Goal: Information Seeking & Learning: Find specific fact

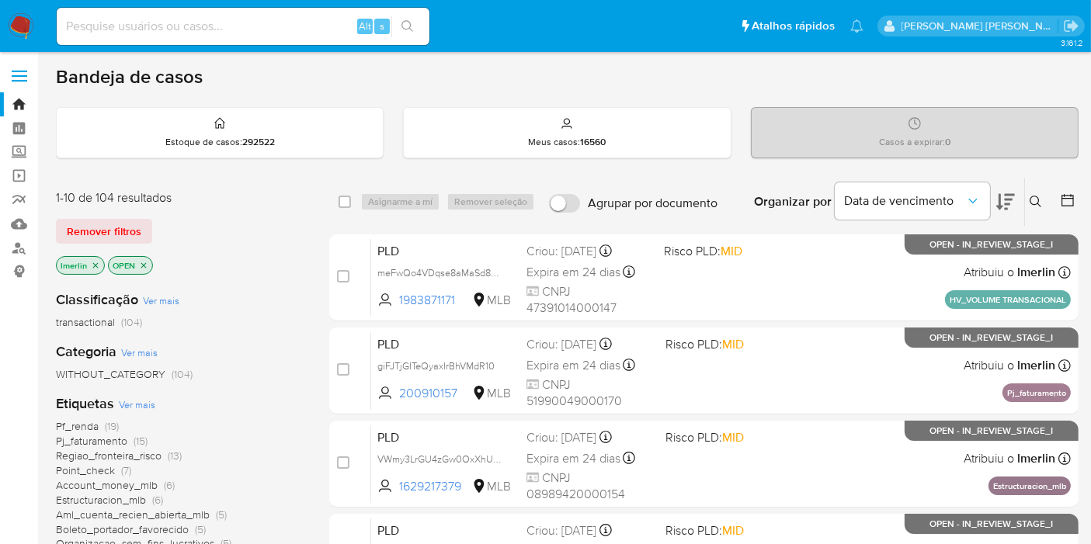
click at [92, 261] on icon "close-filter" at bounding box center [95, 265] width 9 height 9
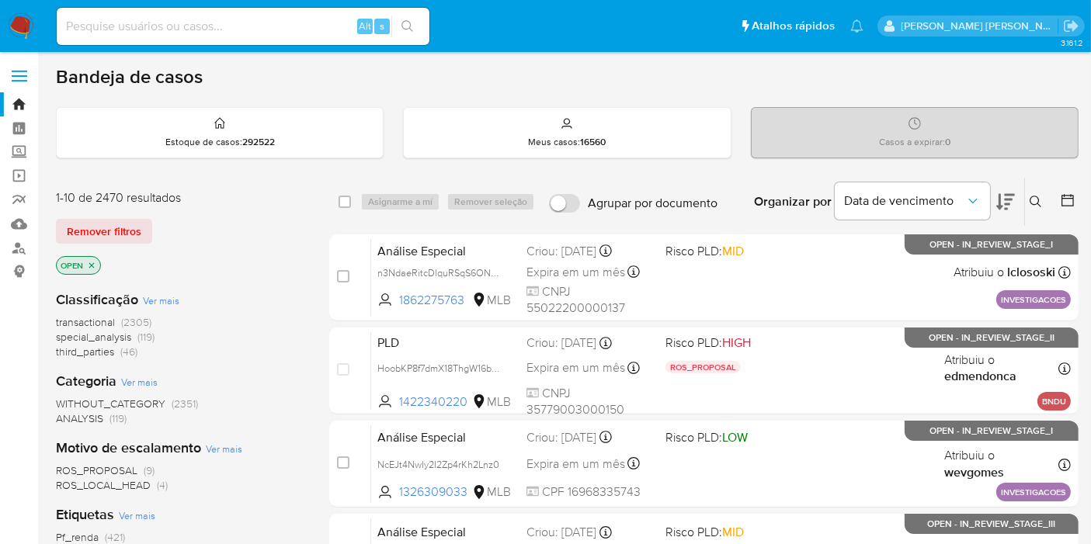
paste input "FMij7K1hHmhzng9RbUCdf2Nl"
click at [326, 27] on input at bounding box center [243, 26] width 373 height 20
type input "FMij7K1hHmhzng9RbUCdf2Nl"
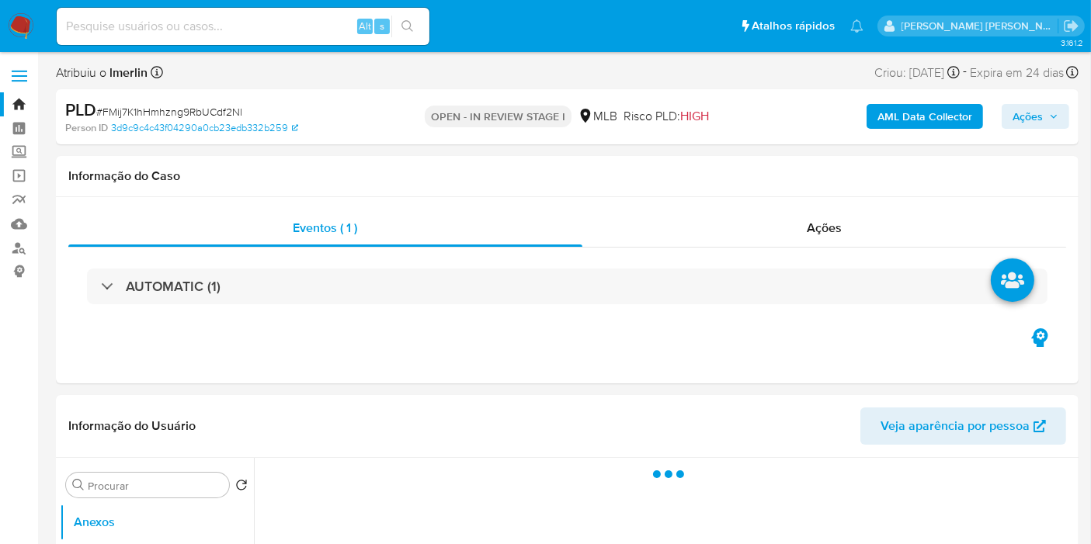
select select "10"
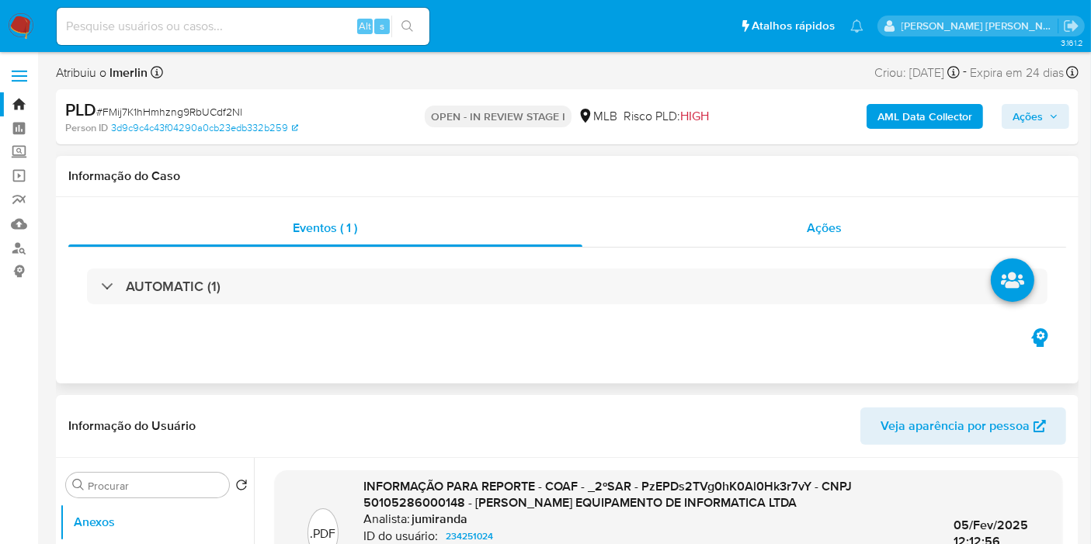
click at [816, 241] on div "Ações" at bounding box center [824, 228] width 484 height 37
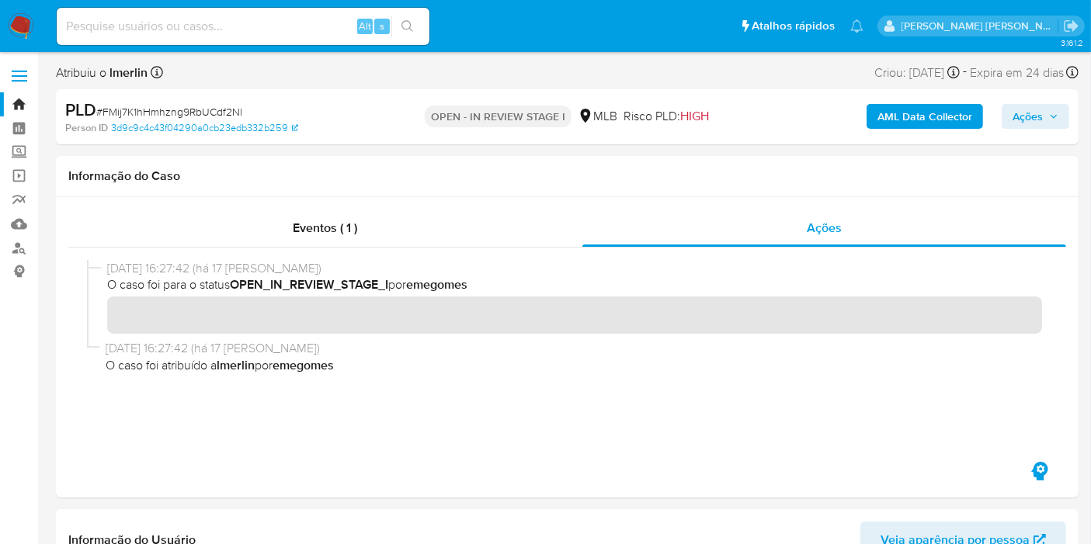
click at [883, 113] on b "AML Data Collector" at bounding box center [924, 116] width 95 height 25
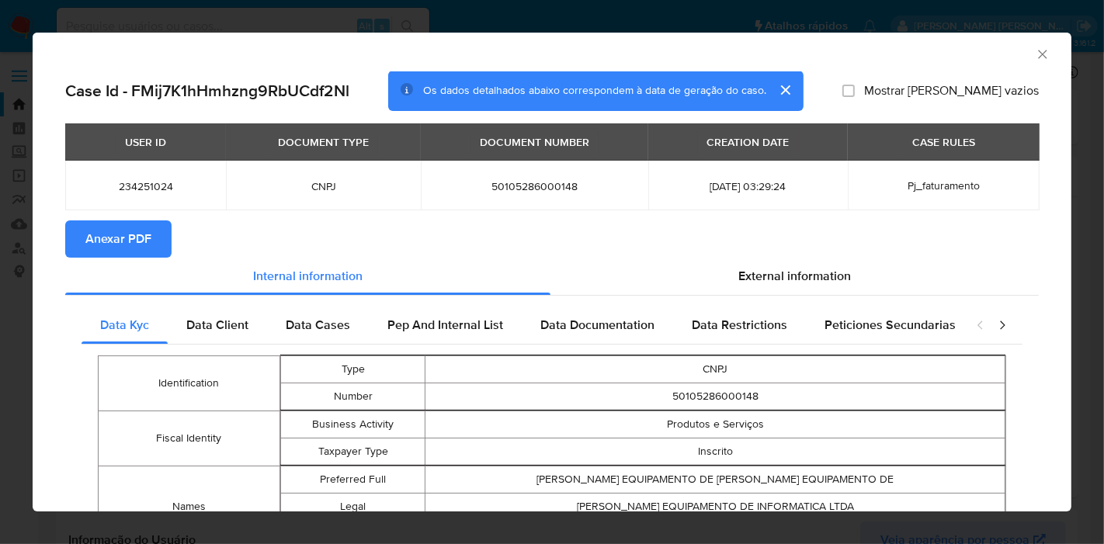
click at [145, 246] on span "Anexar PDF" at bounding box center [118, 239] width 66 height 34
click at [1035, 48] on icon "Fechar a janela" at bounding box center [1043, 55] width 16 height 16
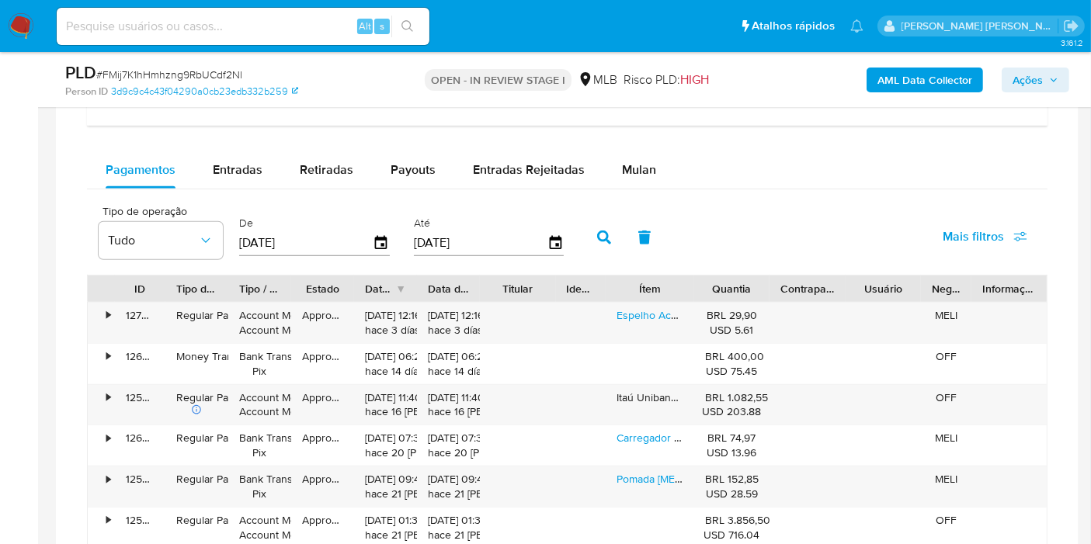
scroll to position [1415, 0]
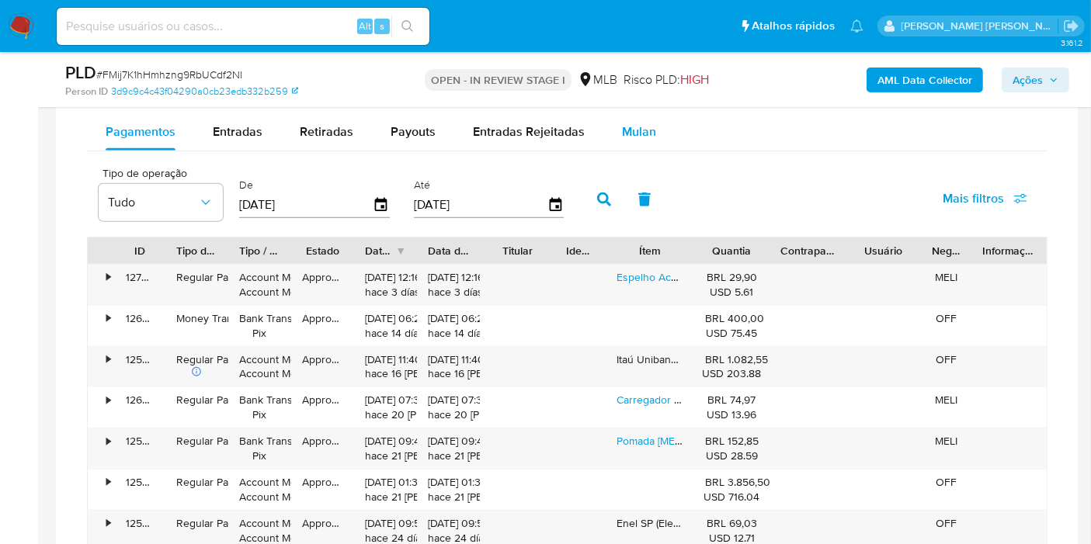
click at [632, 144] on div "Mulan" at bounding box center [639, 131] width 34 height 37
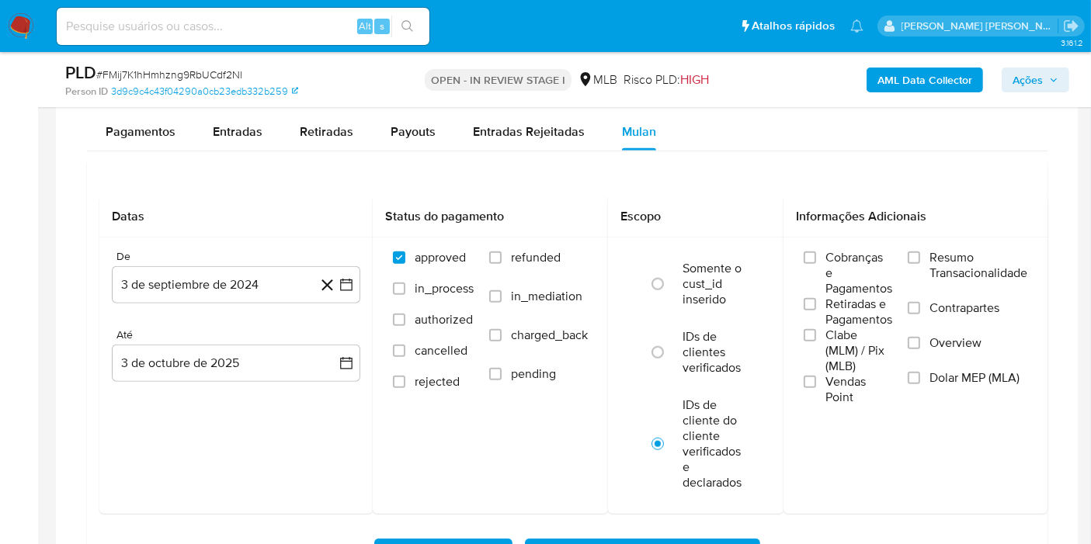
click at [976, 254] on span "Resumo Transacionalidade" at bounding box center [978, 265] width 98 height 31
click at [920, 254] on input "Resumo Transacionalidade" at bounding box center [914, 258] width 12 height 12
click at [350, 290] on button "3 de septiembre de 2024" at bounding box center [236, 284] width 248 height 37
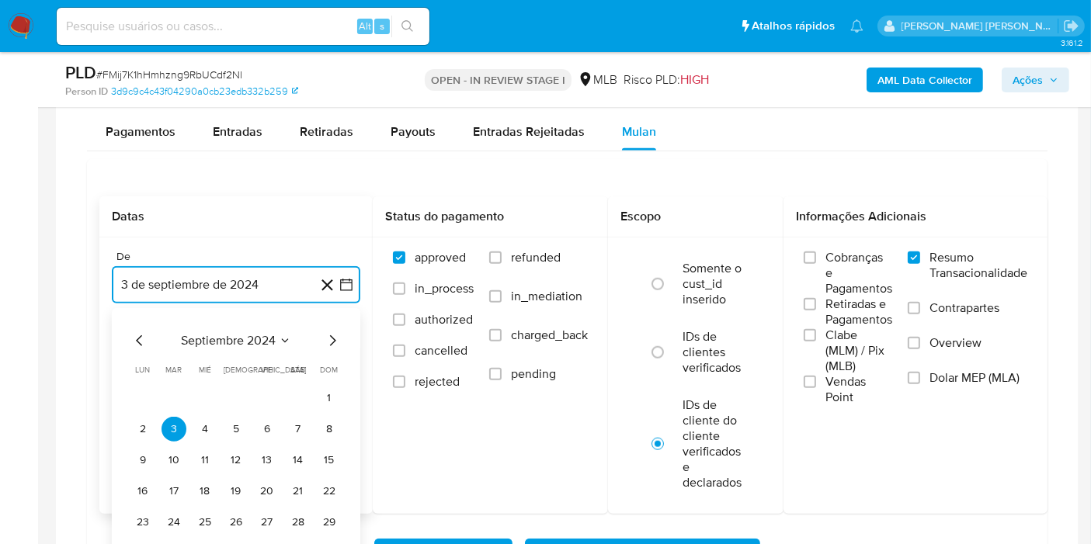
click at [259, 338] on span "septiembre 2024" at bounding box center [228, 341] width 95 height 16
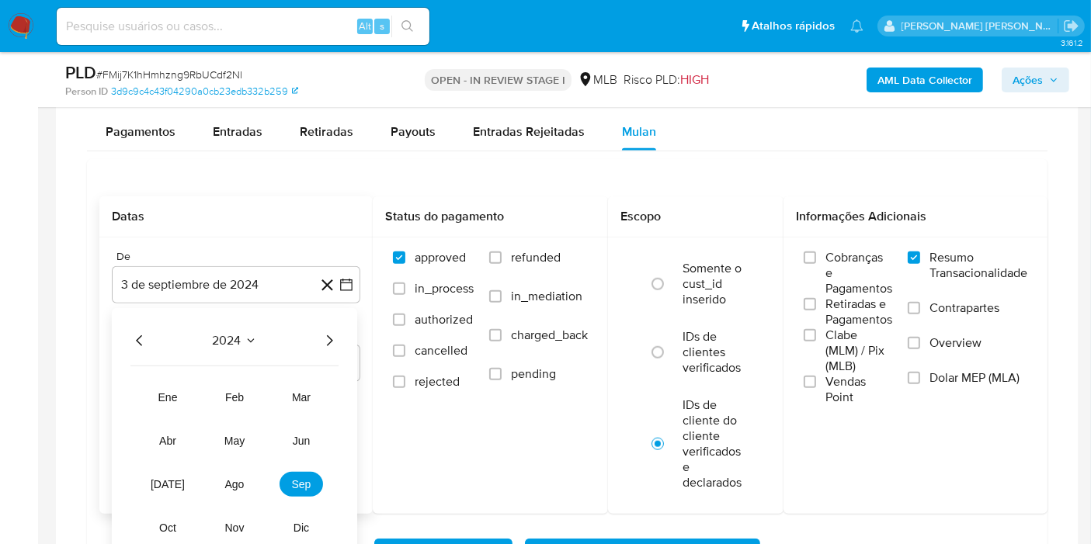
click at [332, 338] on icon "Año siguiente" at bounding box center [330, 340] width 6 height 11
click at [226, 486] on span "ago" at bounding box center [234, 484] width 19 height 12
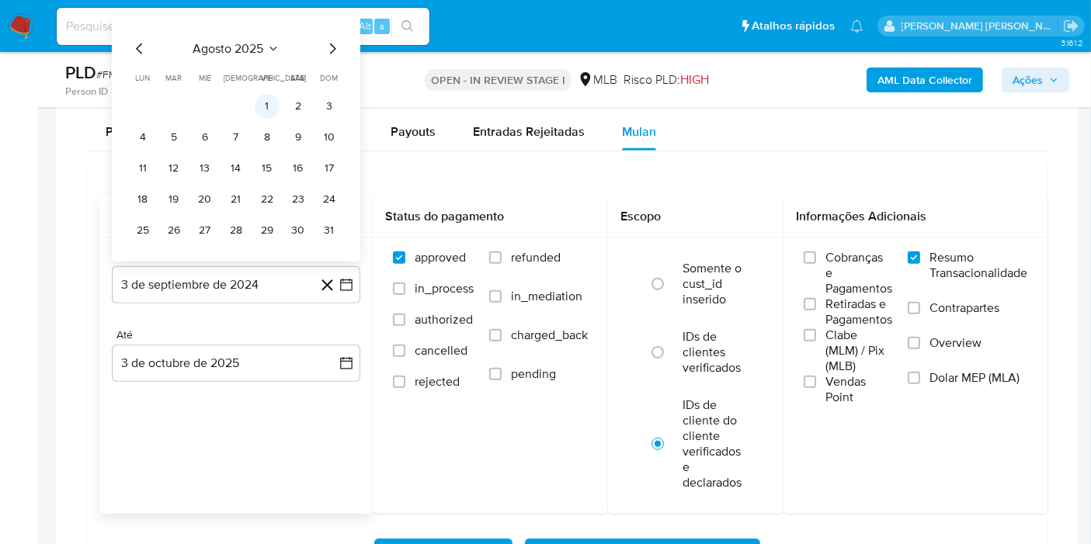
click at [277, 94] on td "1" at bounding box center [267, 106] width 25 height 25
click at [273, 99] on button "1" at bounding box center [267, 106] width 25 height 25
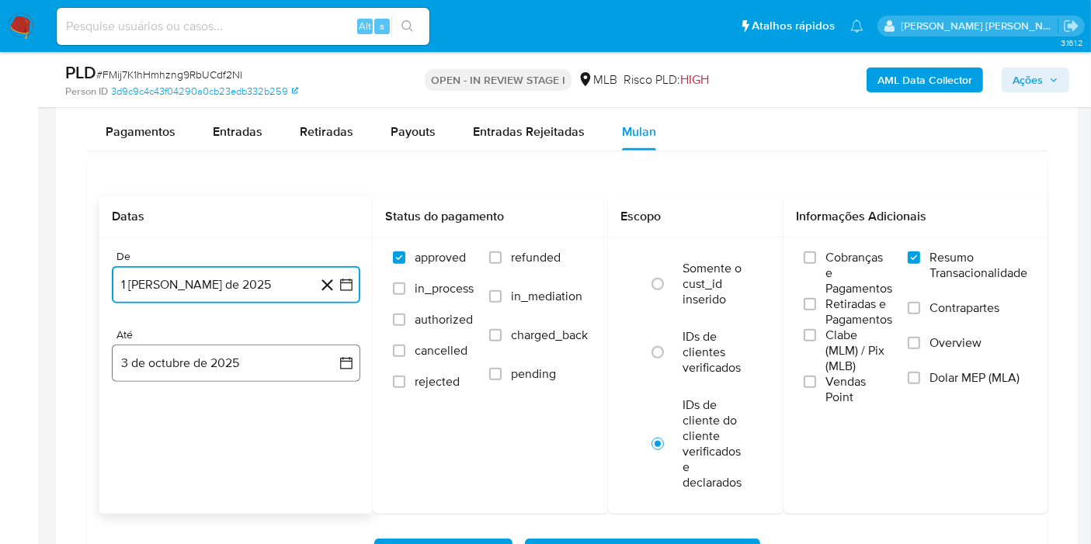
click at [341, 365] on icon "button" at bounding box center [346, 363] width 12 height 12
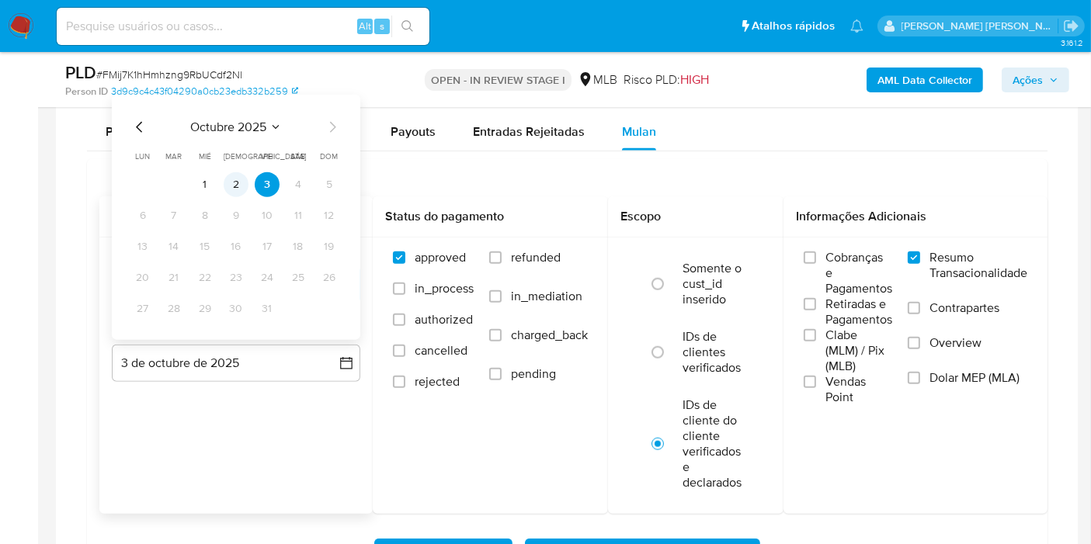
click at [234, 174] on button "2" at bounding box center [236, 184] width 25 height 25
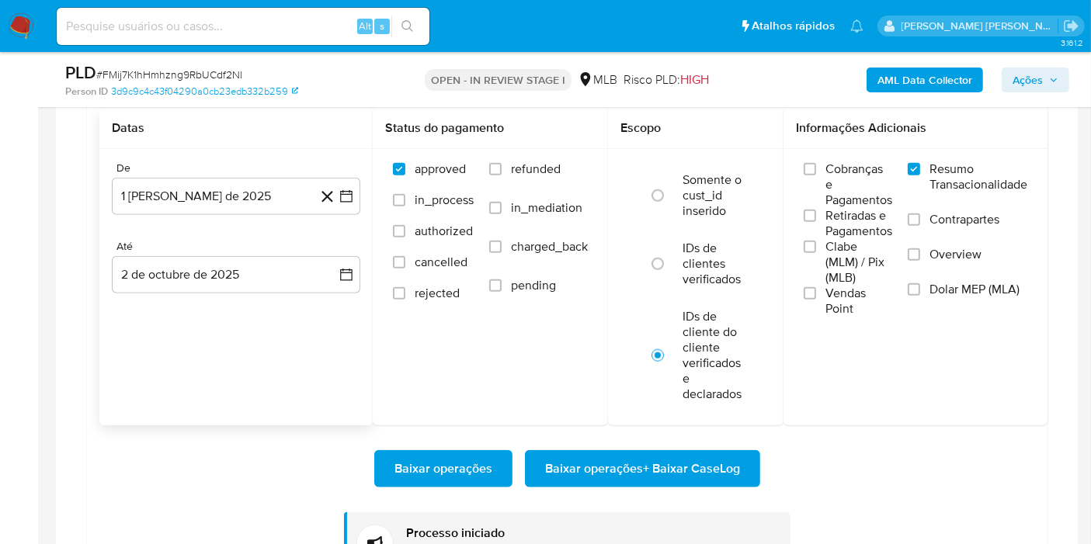
scroll to position [1519, 0]
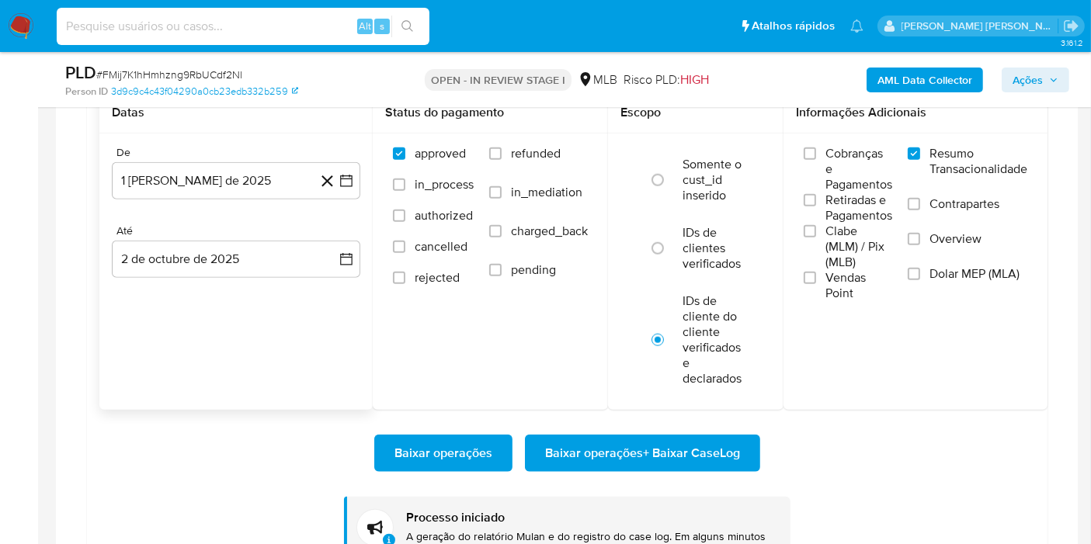
click at [298, 25] on input at bounding box center [243, 26] width 373 height 20
paste input "cz2koyzR1nIfMNZzU8AgnBEd"
type input "cz2koyzR1nIfMNZzU8AgnBEd"
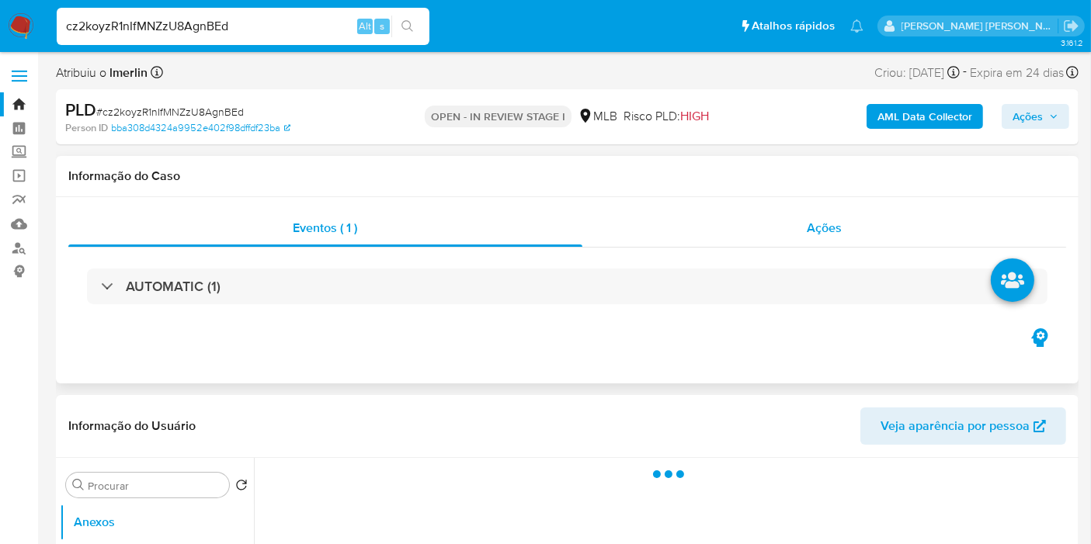
click at [824, 234] on span "Ações" at bounding box center [824, 228] width 35 height 18
select select "10"
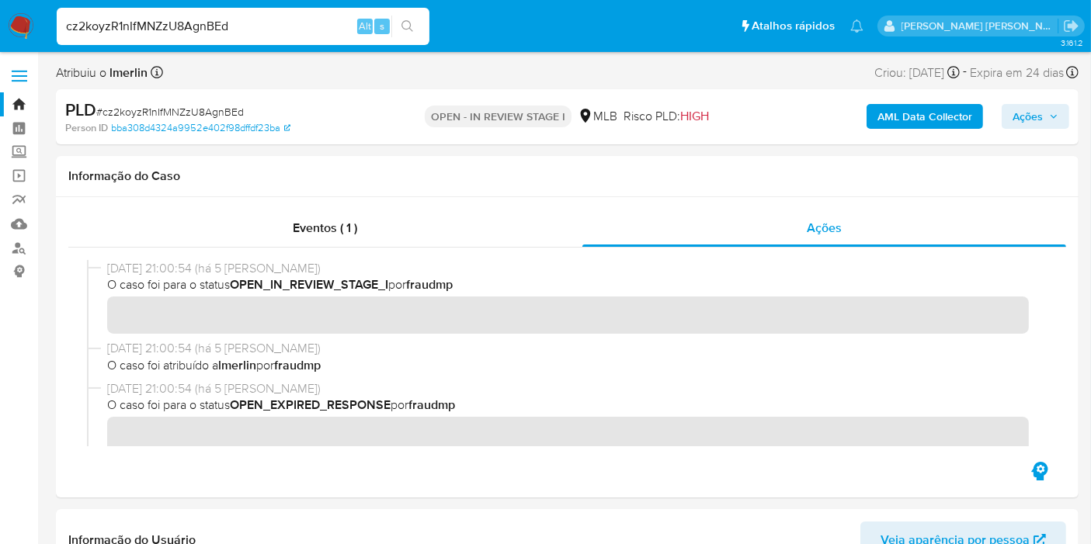
click at [891, 121] on b "AML Data Collector" at bounding box center [924, 116] width 95 height 25
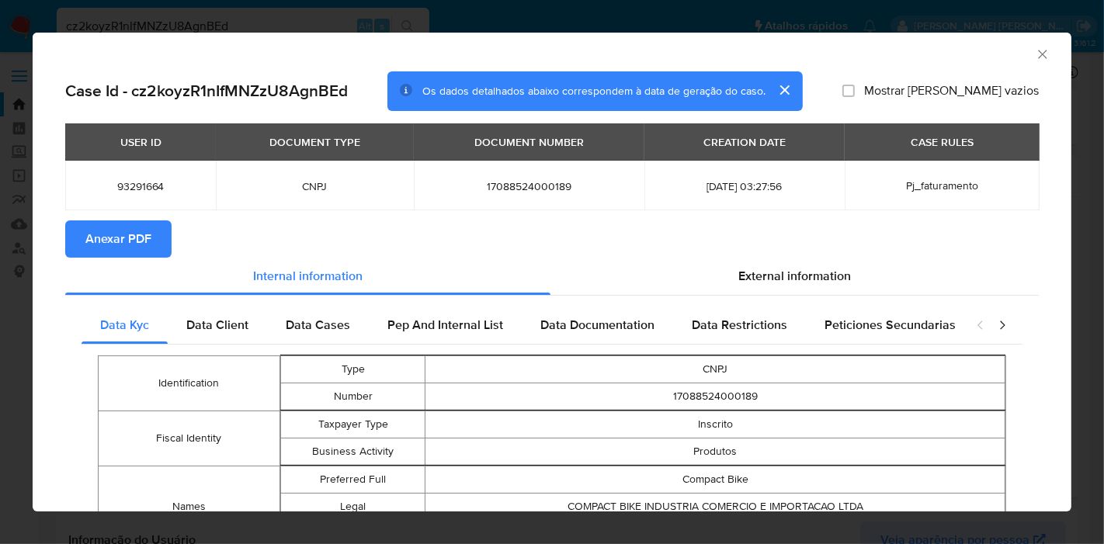
click at [127, 252] on span "Anexar PDF" at bounding box center [118, 239] width 66 height 34
click at [1035, 54] on icon "Fechar a janela" at bounding box center [1043, 55] width 16 height 16
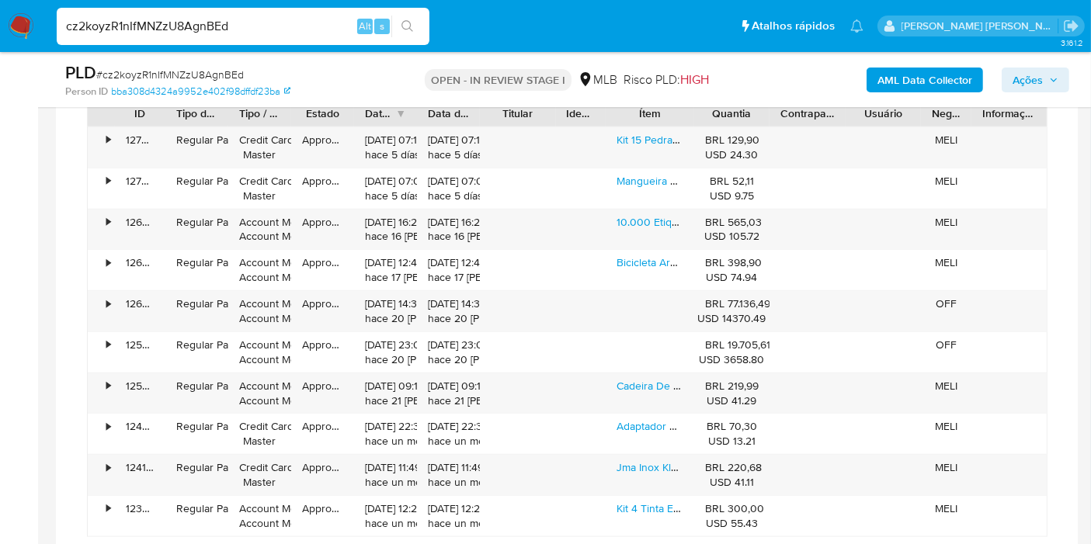
scroll to position [1293, 0]
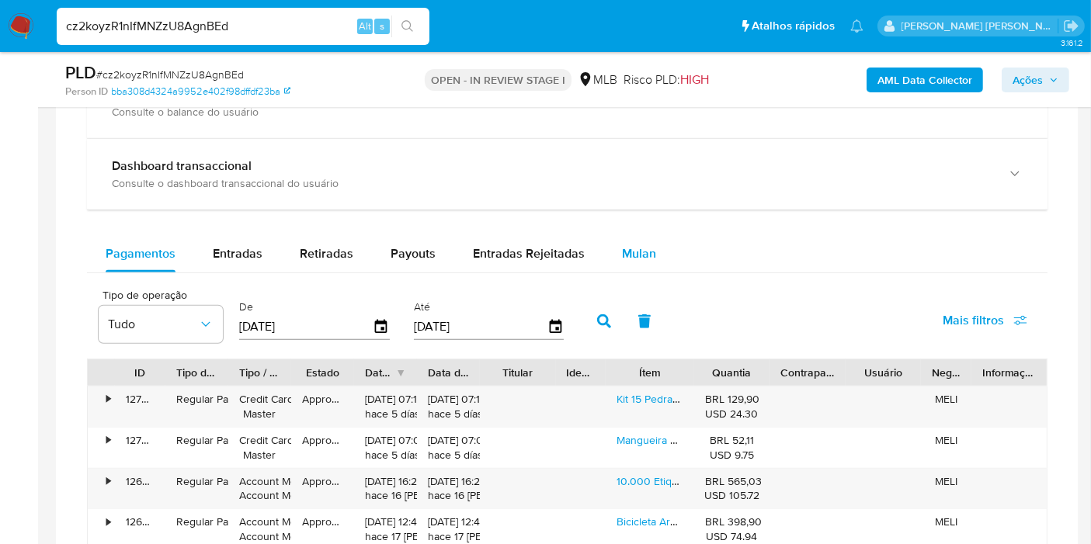
click at [622, 260] on div "Mulan" at bounding box center [639, 253] width 34 height 37
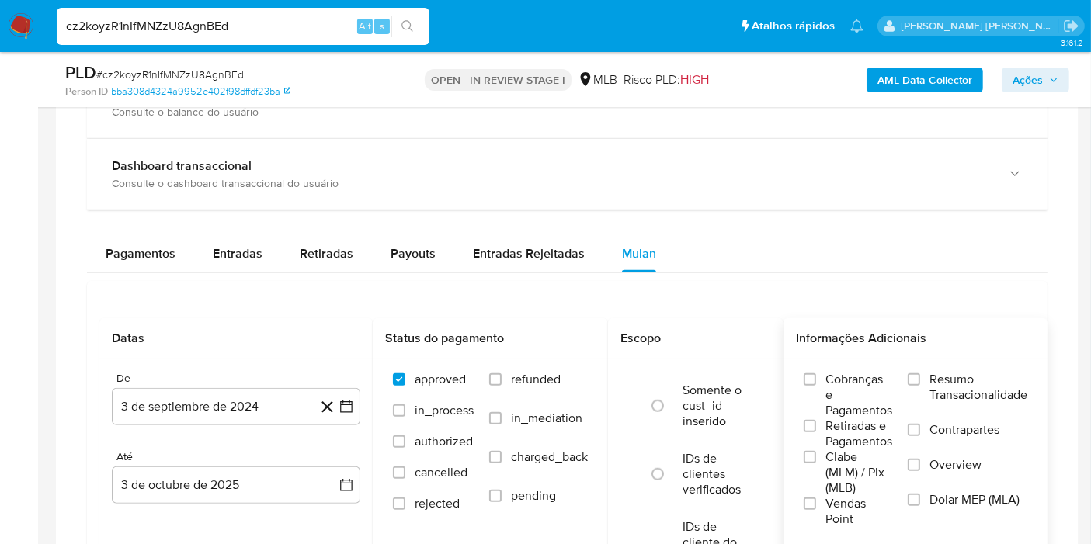
click at [1000, 410] on label "Resumo Transacionalidade" at bounding box center [968, 397] width 120 height 50
click at [920, 386] on input "Resumo Transacionalidade" at bounding box center [914, 379] width 12 height 12
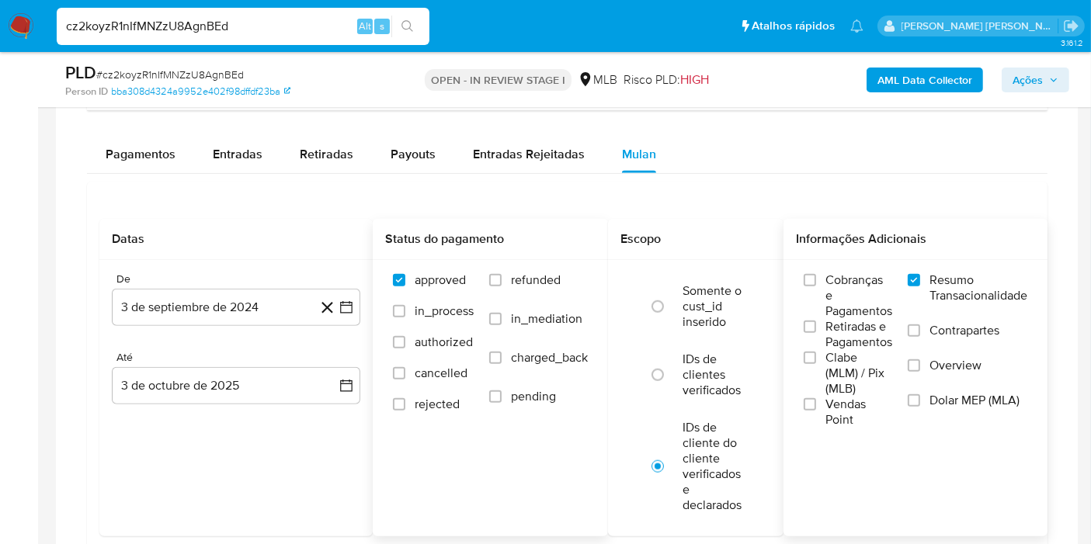
scroll to position [1466, 0]
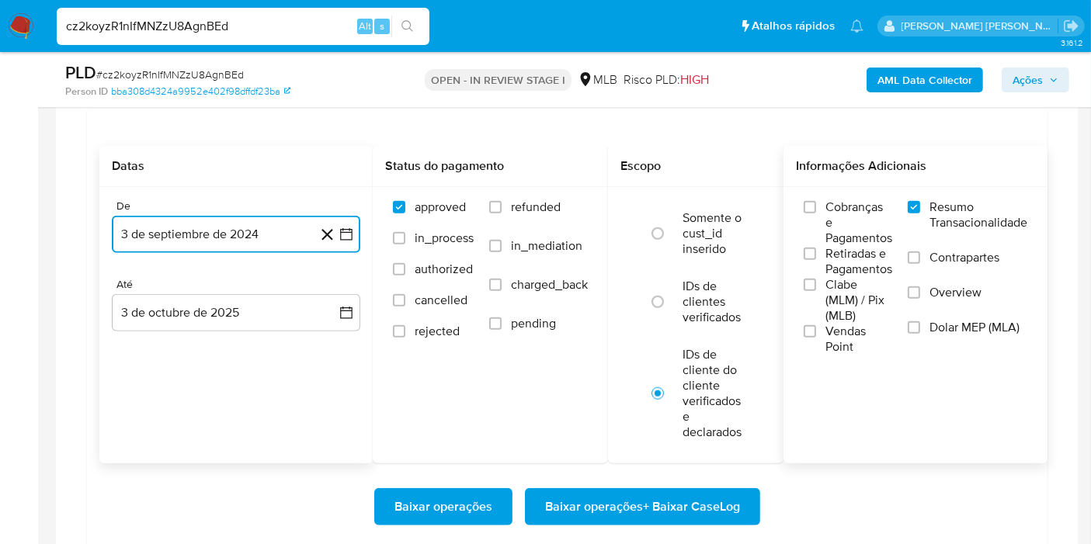
click at [343, 232] on icon "button" at bounding box center [347, 235] width 16 height 16
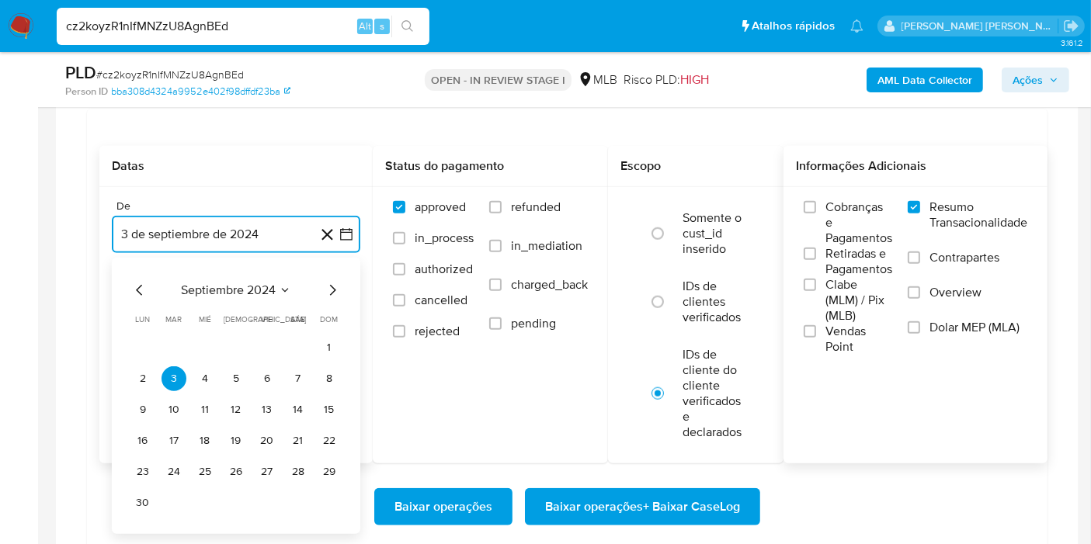
click at [252, 284] on span "septiembre 2024" at bounding box center [228, 291] width 95 height 16
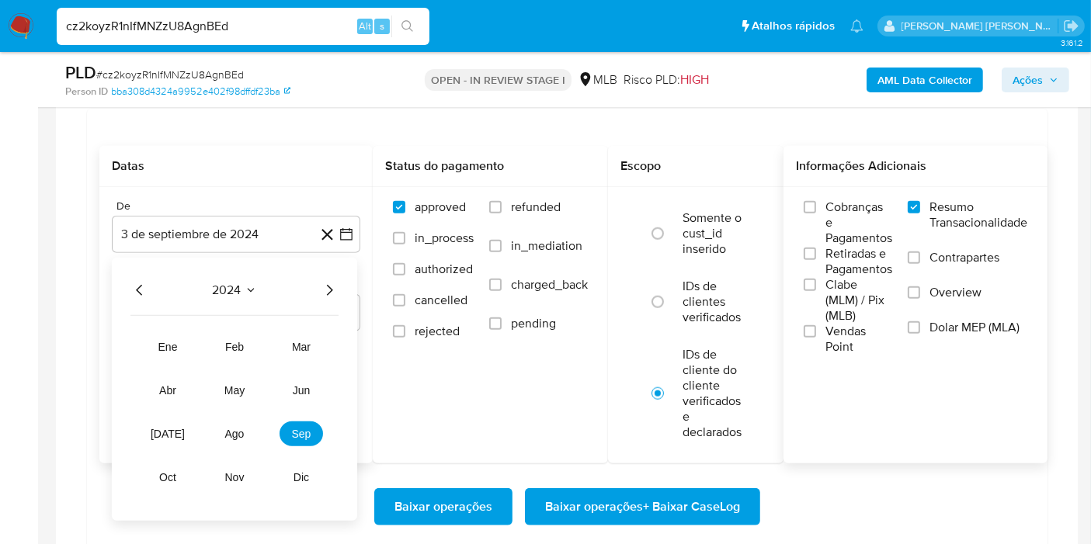
click at [332, 284] on icon "Año siguiente" at bounding box center [329, 290] width 19 height 19
click at [246, 422] on button "ago" at bounding box center [234, 434] width 43 height 25
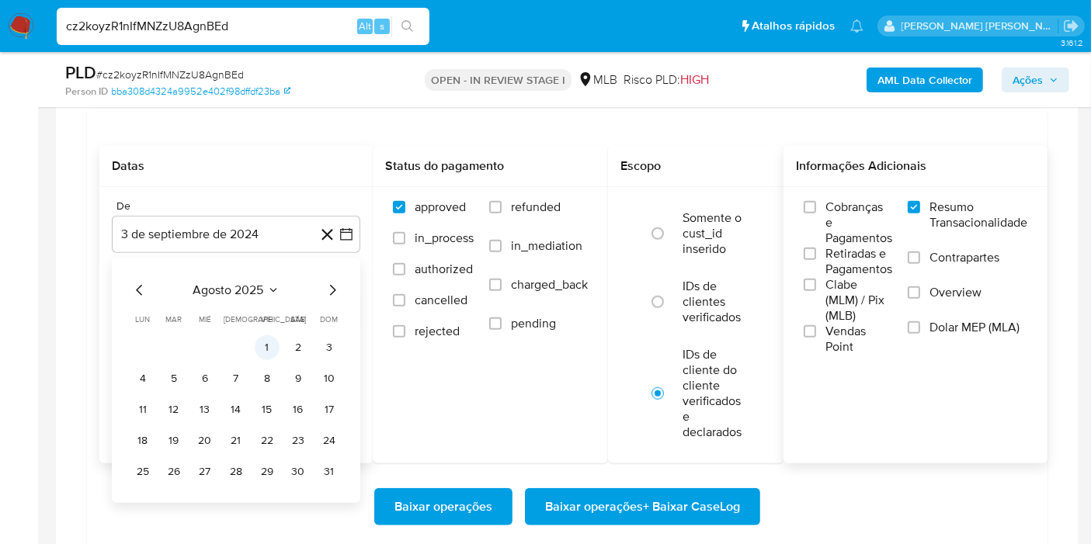
click at [264, 339] on button "1" at bounding box center [267, 347] width 25 height 25
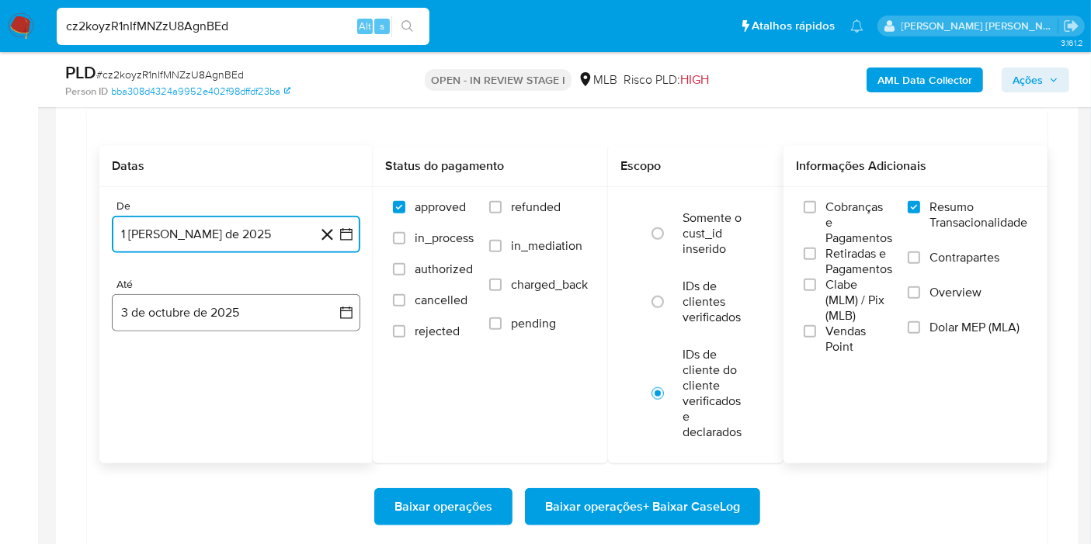
click at [315, 304] on button "3 de octubre de 2025" at bounding box center [236, 312] width 248 height 37
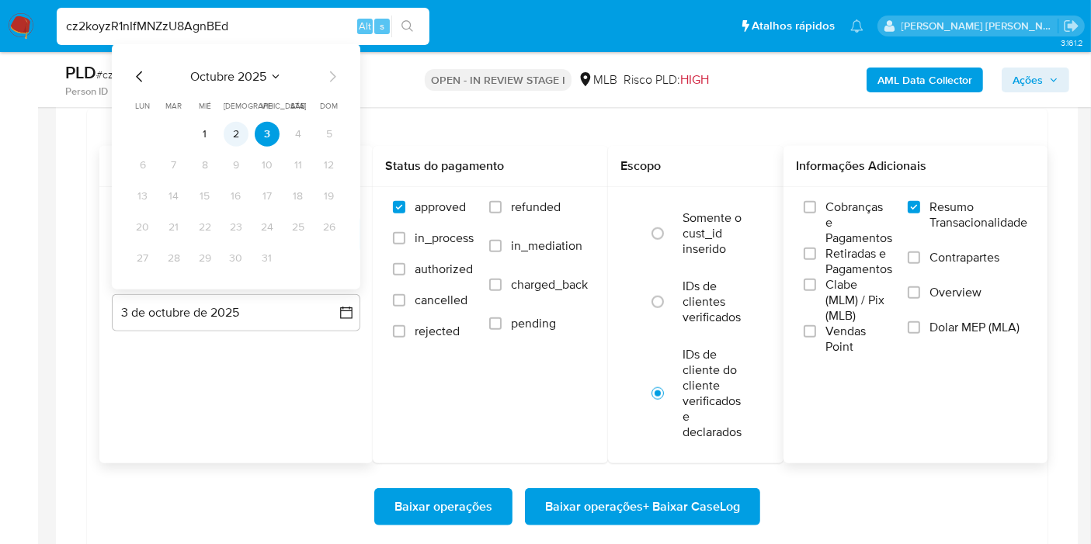
click at [232, 122] on button "2" at bounding box center [236, 134] width 25 height 25
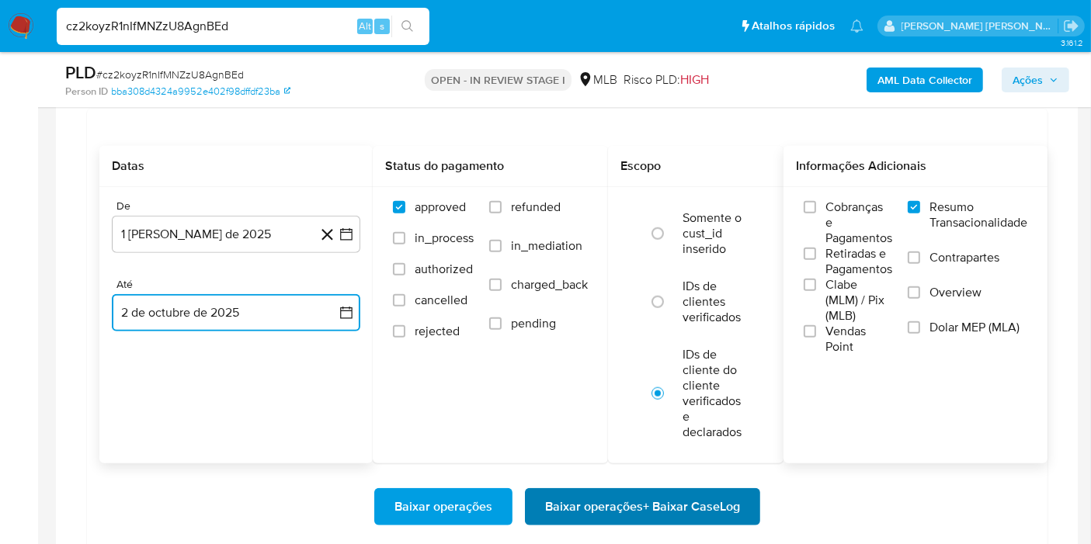
click at [699, 509] on span "Baixar operações + Baixar CaseLog" at bounding box center [642, 507] width 195 height 34
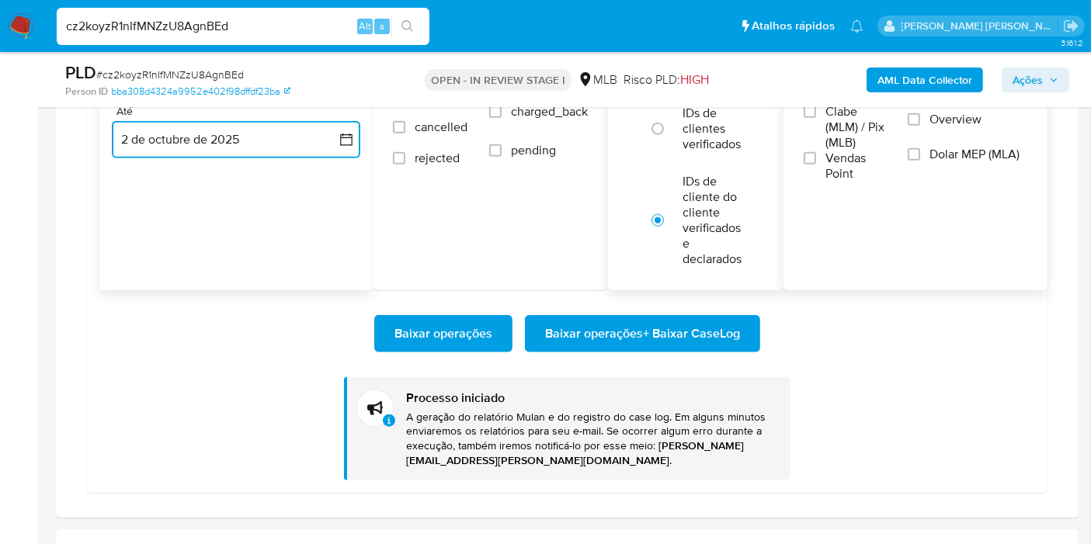
scroll to position [1553, 0]
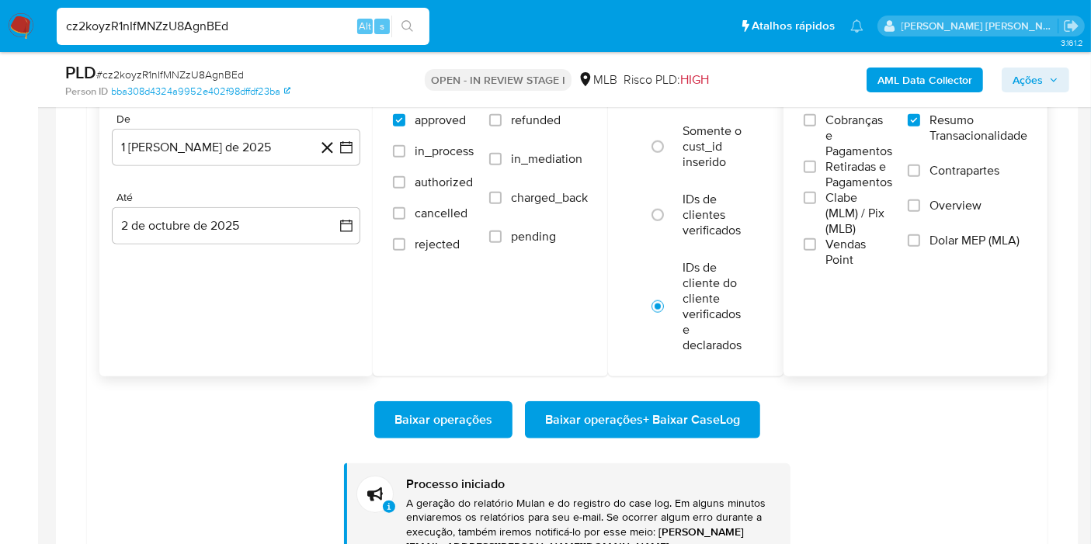
click at [325, 27] on input "cz2koyzR1nIfMNZzU8AgnBEd" at bounding box center [243, 26] width 373 height 20
paste input "ThDgBomQxccK71ogHtZ0kUAE"
type input "ThDgBomQxccK71ogHtZ0kUAE"
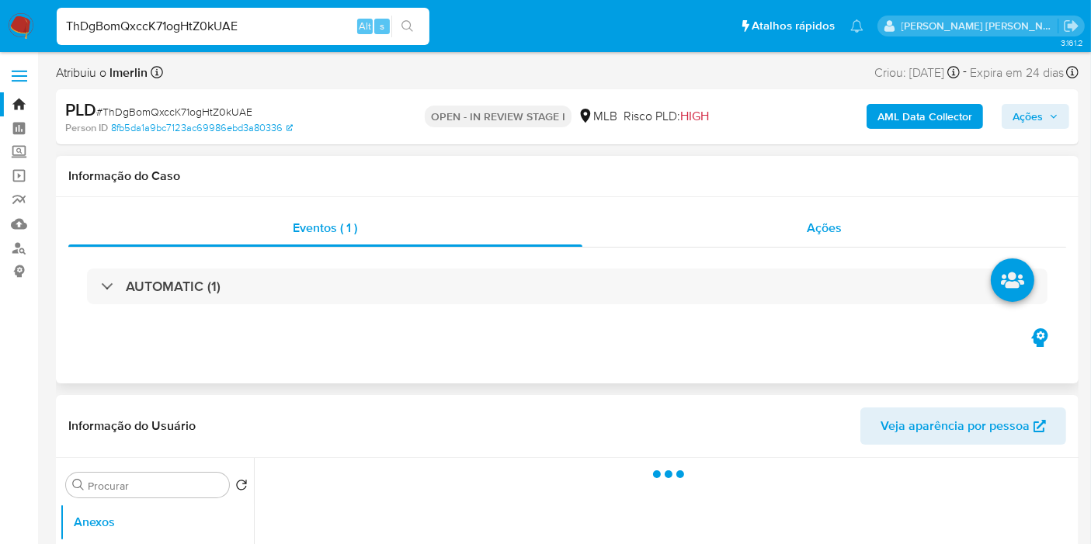
select select "10"
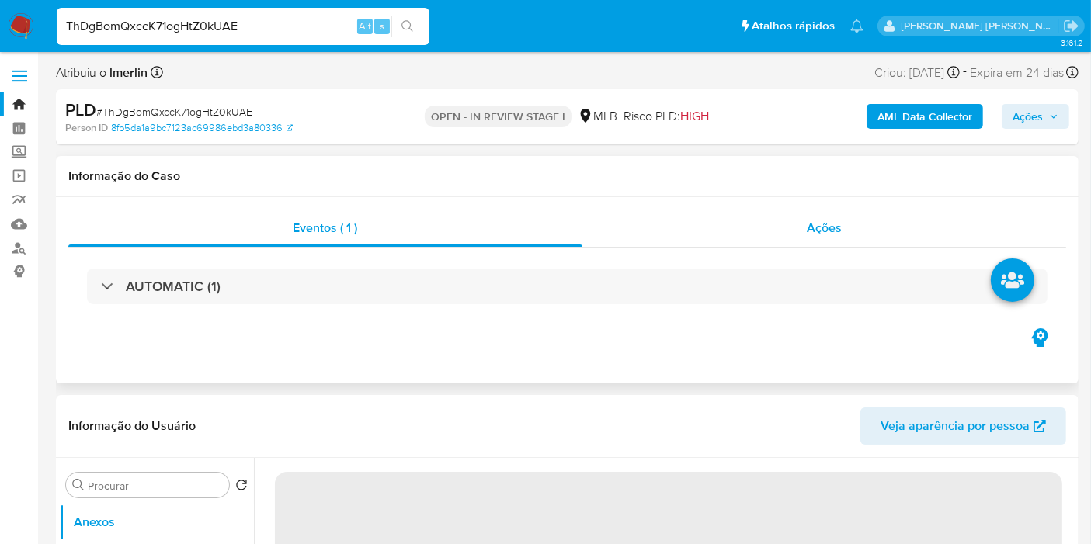
click at [805, 220] on div "Ações" at bounding box center [824, 228] width 484 height 37
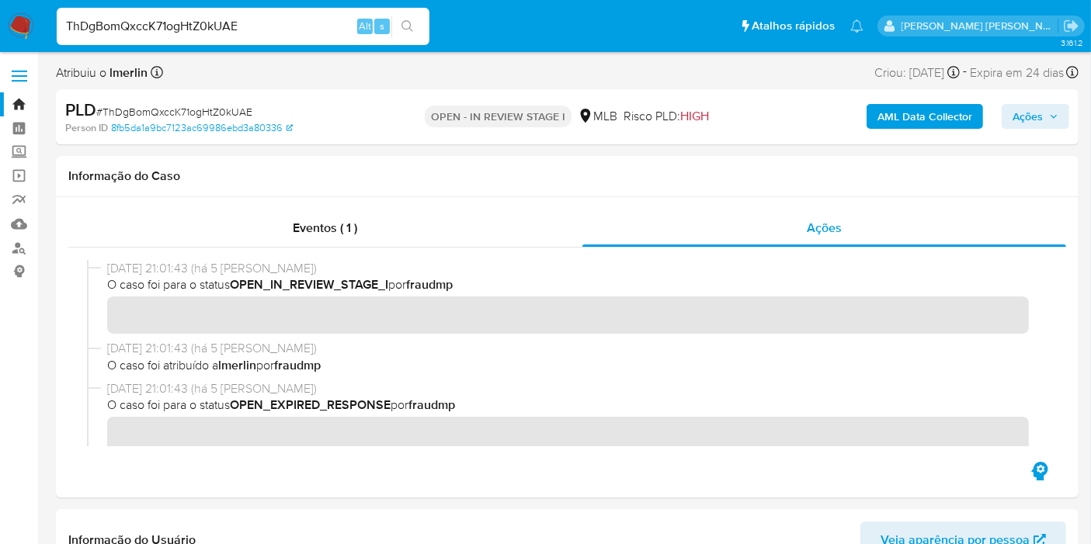
click at [909, 113] on b "AML Data Collector" at bounding box center [924, 116] width 95 height 25
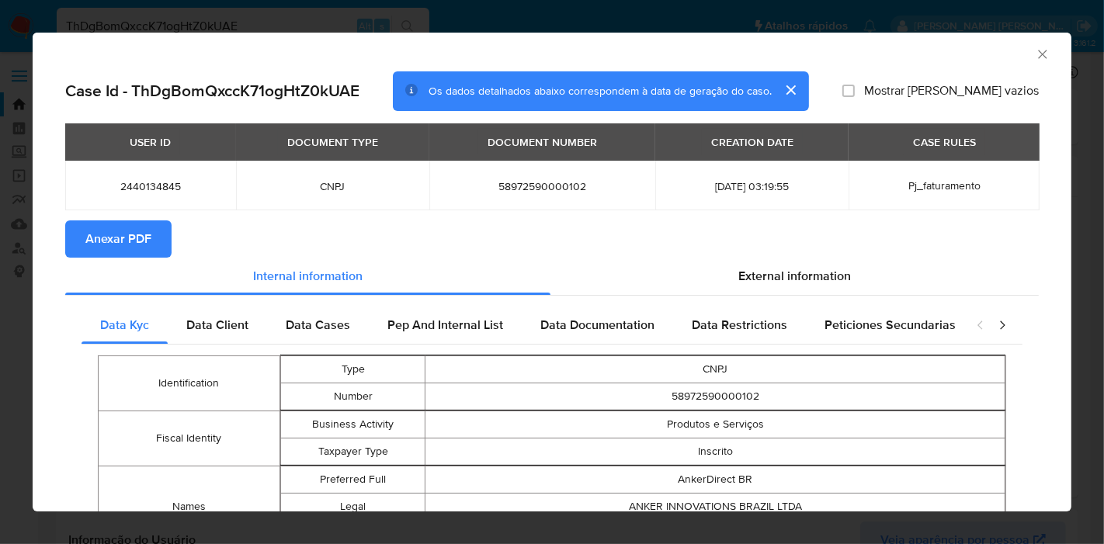
click at [137, 242] on span "Anexar PDF" at bounding box center [118, 239] width 66 height 34
click at [1035, 60] on icon "Fechar a janela" at bounding box center [1043, 55] width 16 height 16
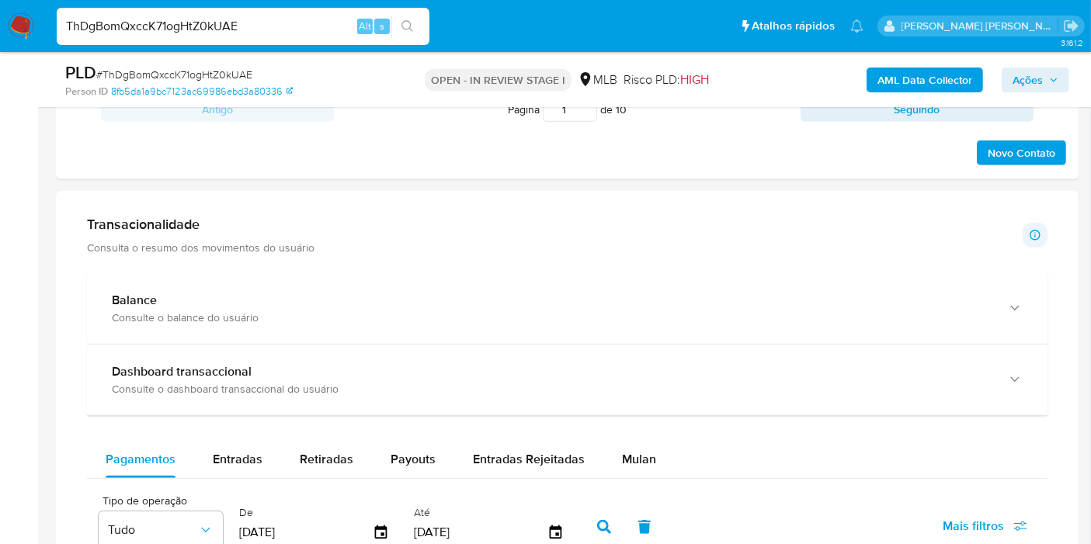
scroll to position [1293, 0]
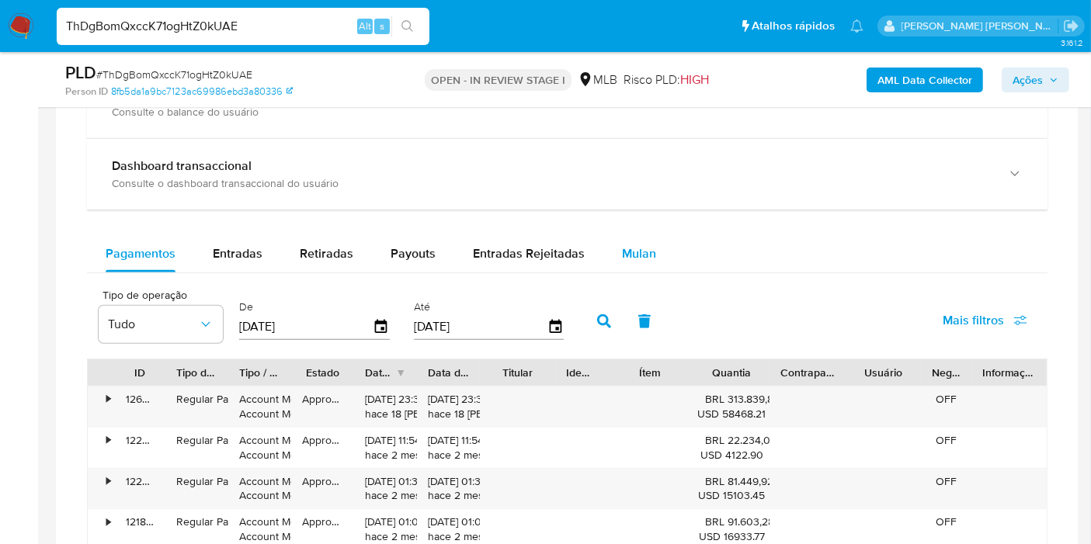
click at [642, 235] on div "Mulan" at bounding box center [639, 253] width 34 height 37
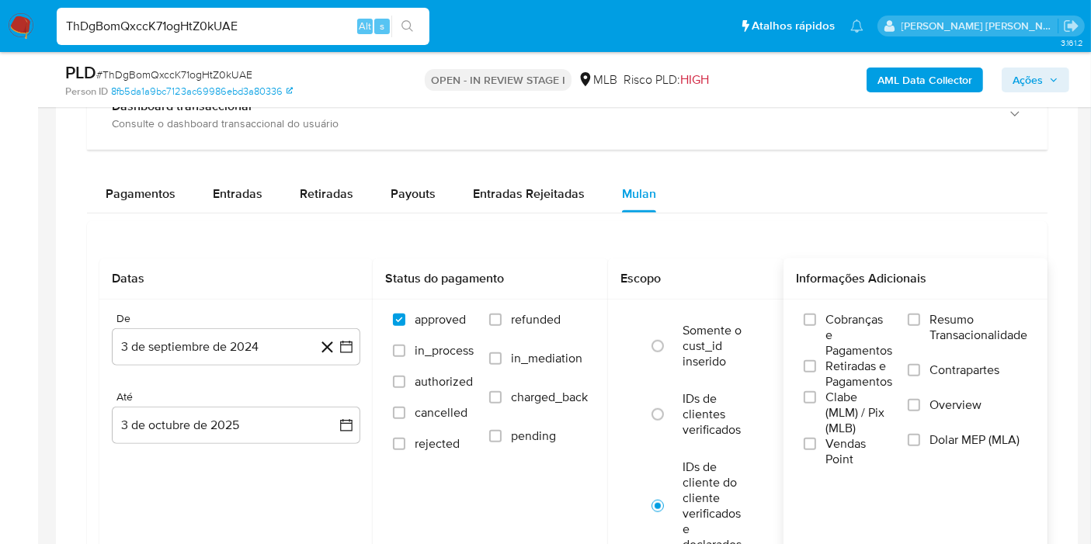
scroll to position [1380, 0]
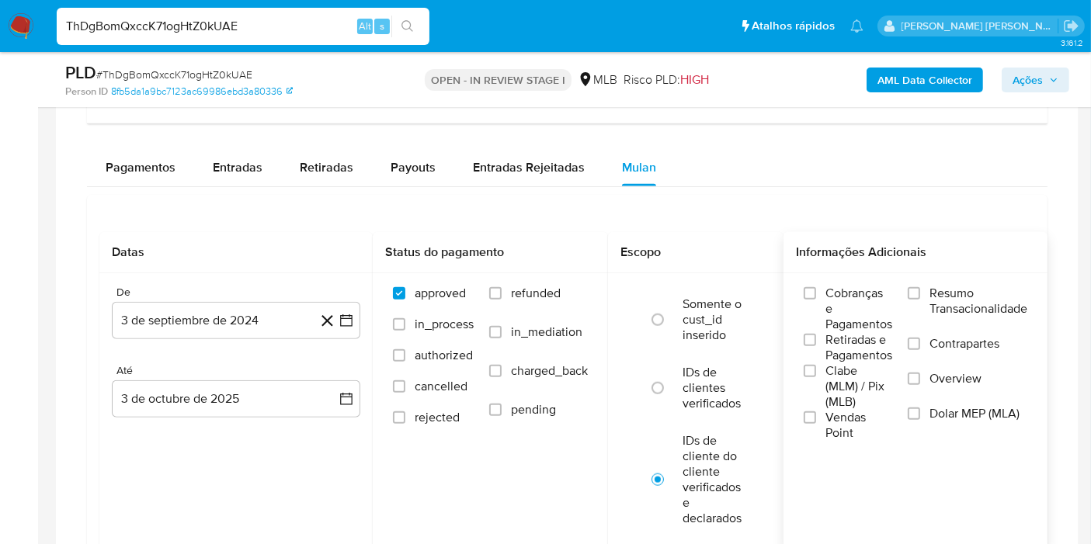
click at [973, 279] on div "Cobranças e Pagamentos Retiradas e Pagamentos Clabe (MLM) / Pix (MLB) Vendas Po…" at bounding box center [915, 363] width 264 height 180
click at [974, 300] on span "Resumo Transacionalidade" at bounding box center [978, 301] width 98 height 31
click at [920, 300] on input "Resumo Transacionalidade" at bounding box center [914, 293] width 12 height 12
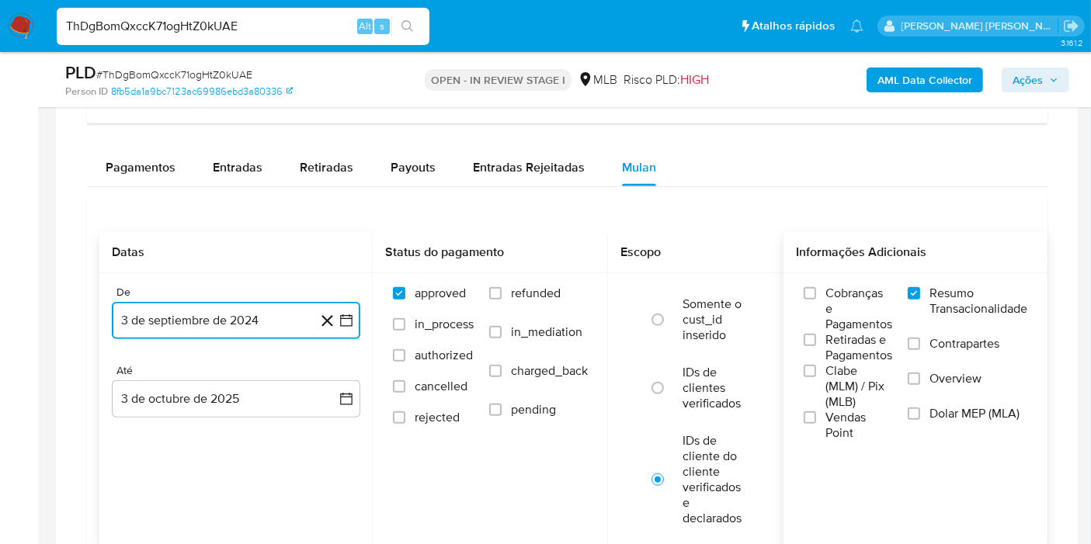
click at [356, 323] on button "3 de septiembre de 2024" at bounding box center [236, 320] width 248 height 37
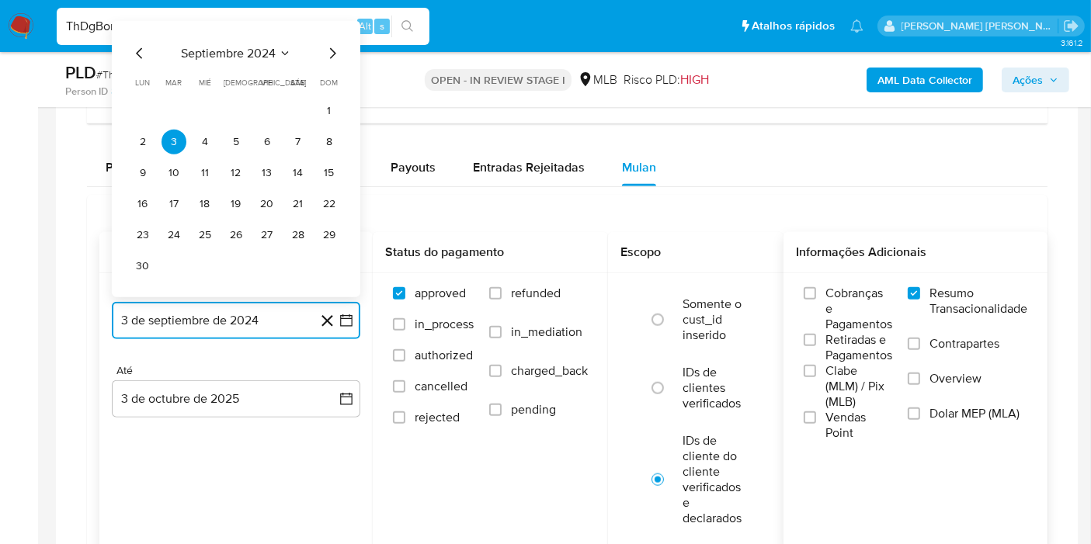
click at [248, 46] on span "septiembre 2024" at bounding box center [228, 54] width 95 height 16
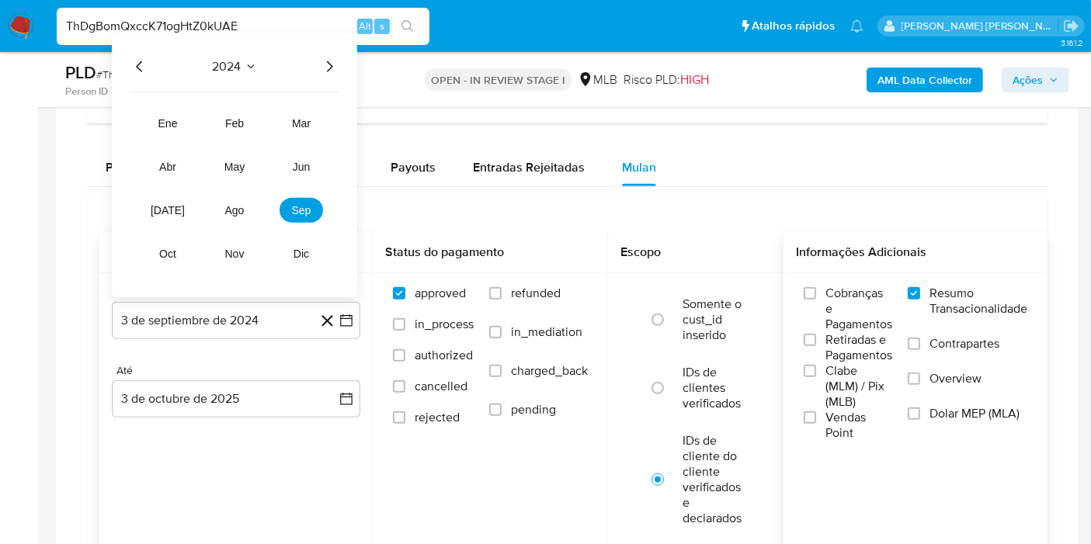
click at [337, 59] on icon "Año siguiente" at bounding box center [329, 66] width 19 height 19
click at [224, 198] on button "ago" at bounding box center [234, 210] width 43 height 25
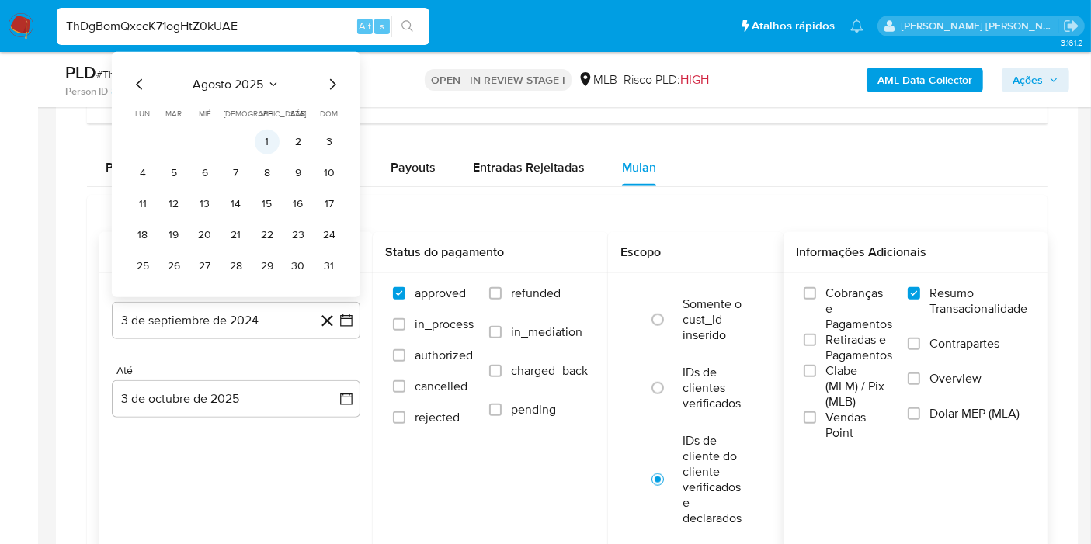
click at [257, 132] on button "1" at bounding box center [267, 142] width 25 height 25
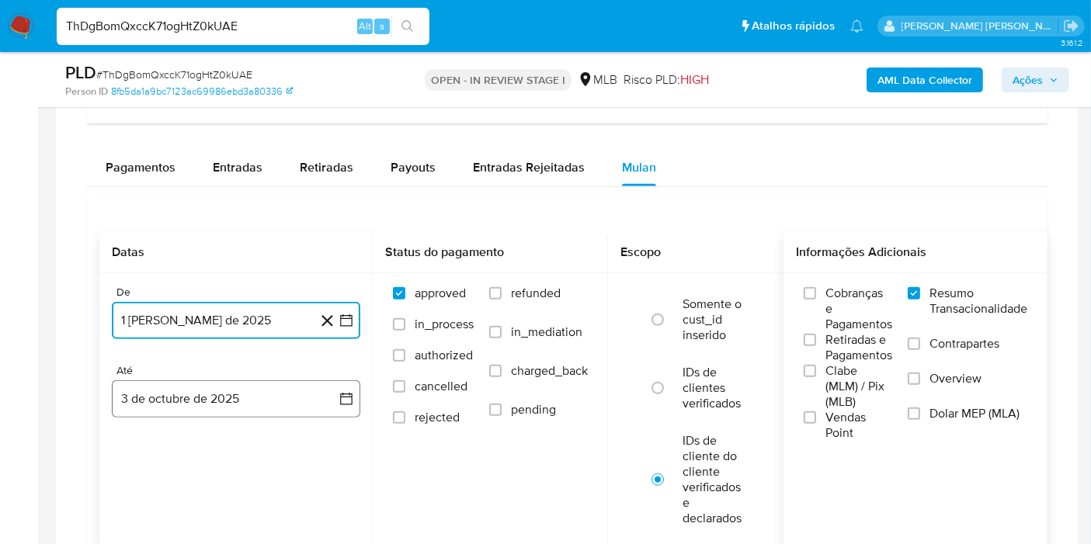
click at [308, 384] on button "3 de octubre de 2025" at bounding box center [236, 398] width 248 height 37
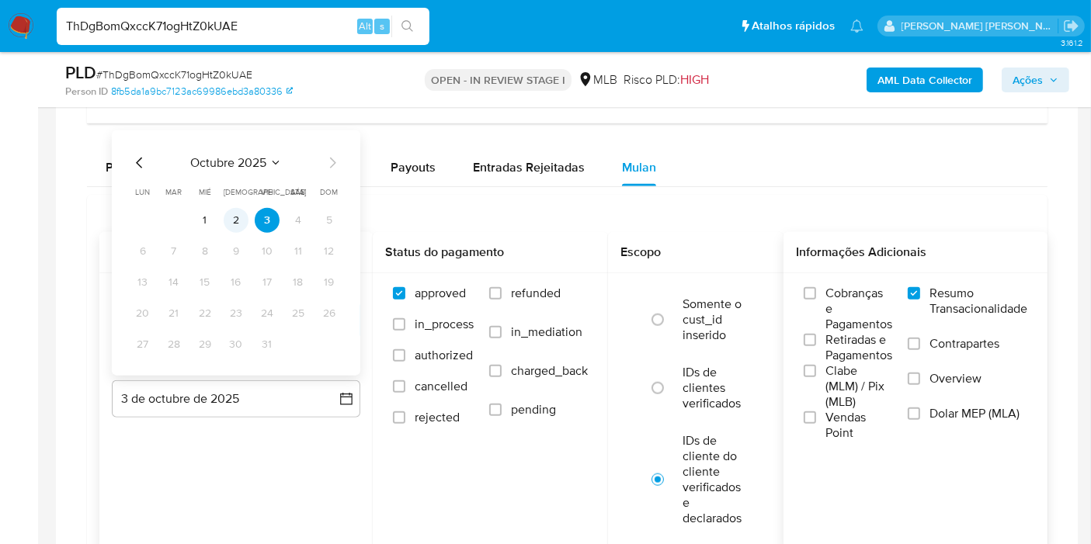
click at [241, 212] on button "2" at bounding box center [236, 220] width 25 height 25
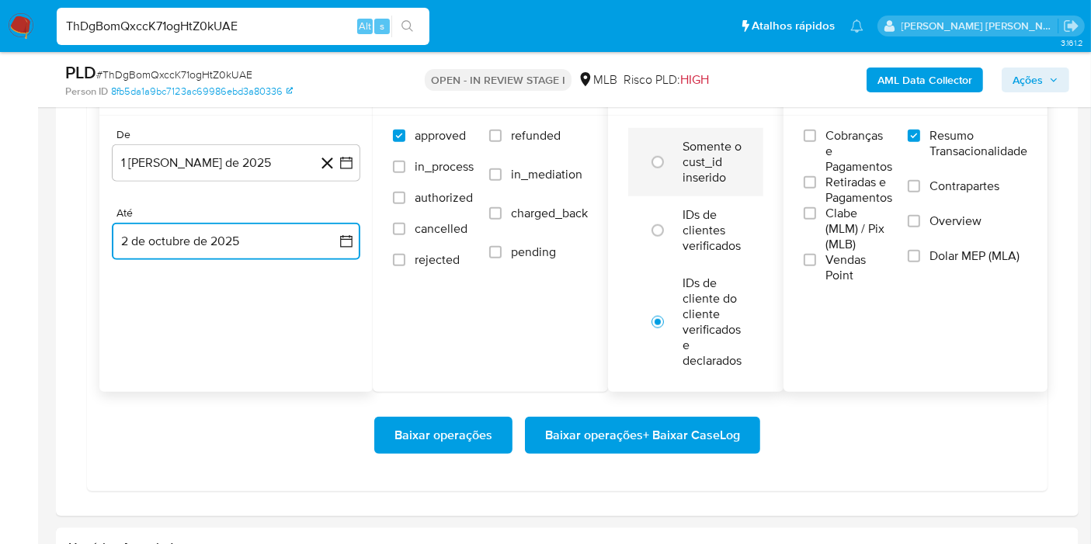
scroll to position [1553, 0]
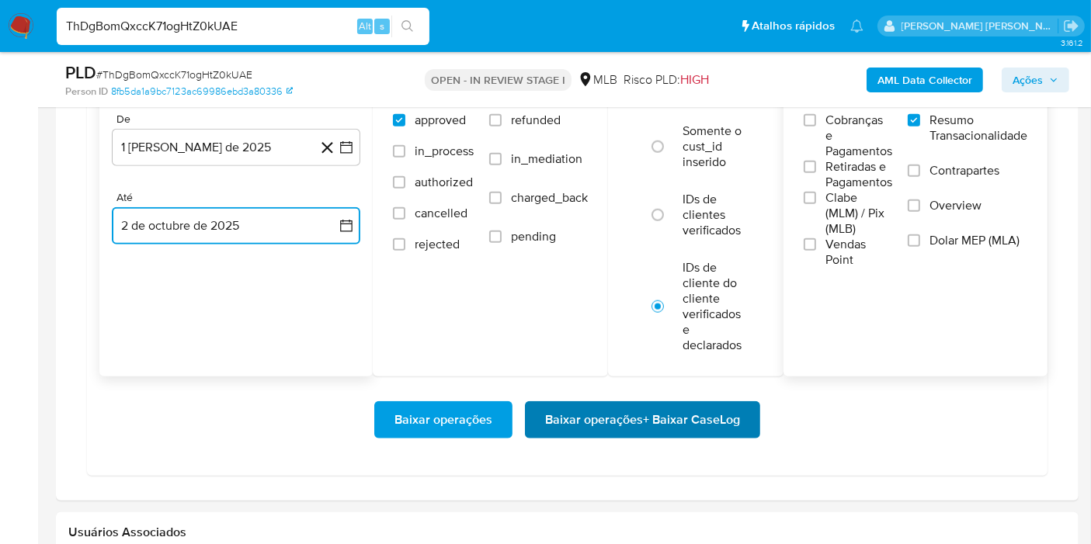
click at [744, 411] on button "Baixar operações + Baixar CaseLog" at bounding box center [642, 419] width 235 height 37
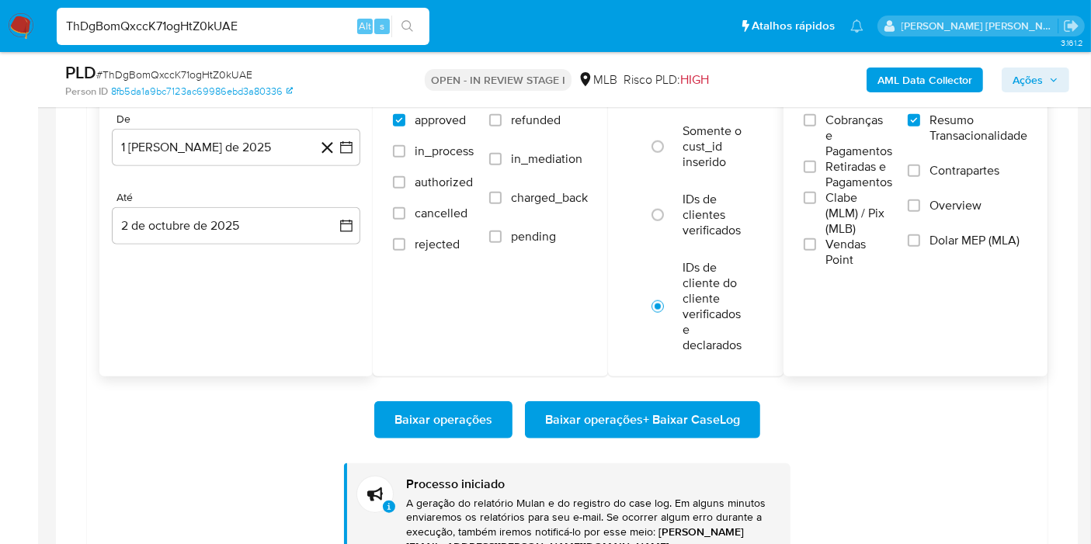
click at [297, 20] on input "ThDgBomQxccK71ogHtZ0kUAE" at bounding box center [243, 26] width 373 height 20
paste input "mIldtTJxpybuJJJKNW5IaVBx"
type input "mIldtTJxpybuJJJKNW5IaVBx"
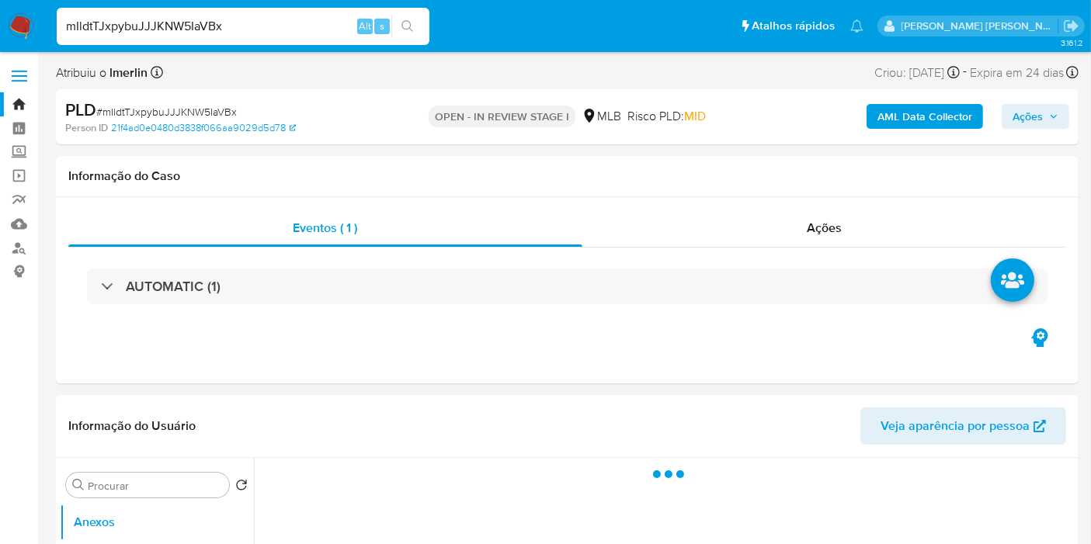
select select "10"
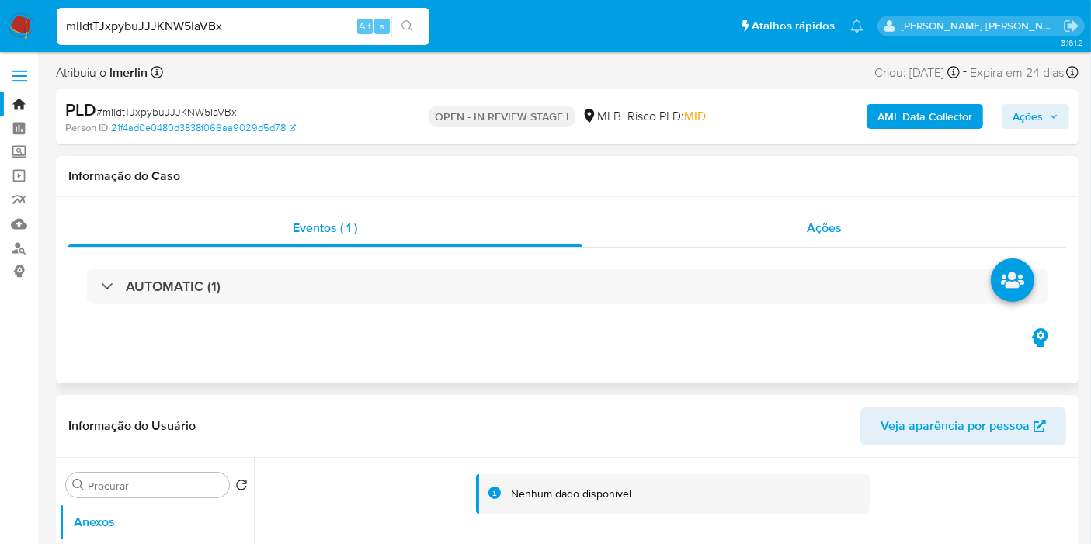
click at [828, 229] on span "Ações" at bounding box center [824, 228] width 35 height 18
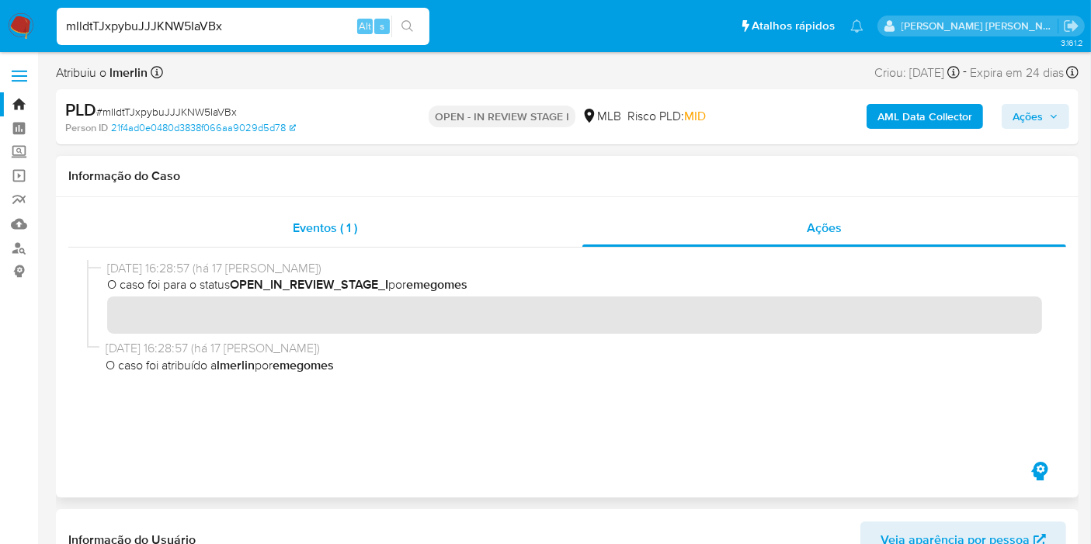
click at [441, 220] on div "Eventos ( 1 )" at bounding box center [325, 228] width 514 height 37
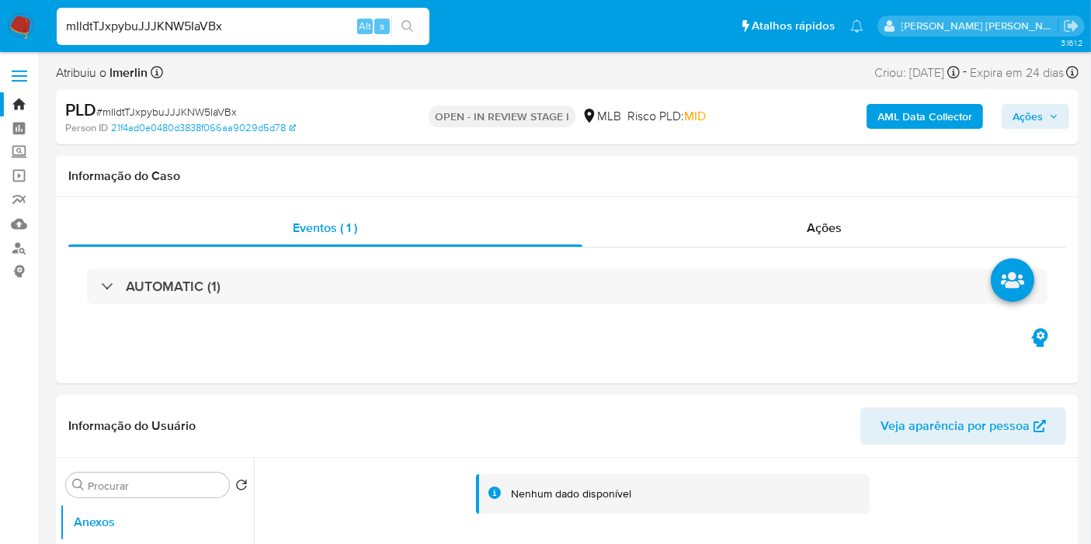
click at [933, 122] on b "AML Data Collector" at bounding box center [924, 116] width 95 height 25
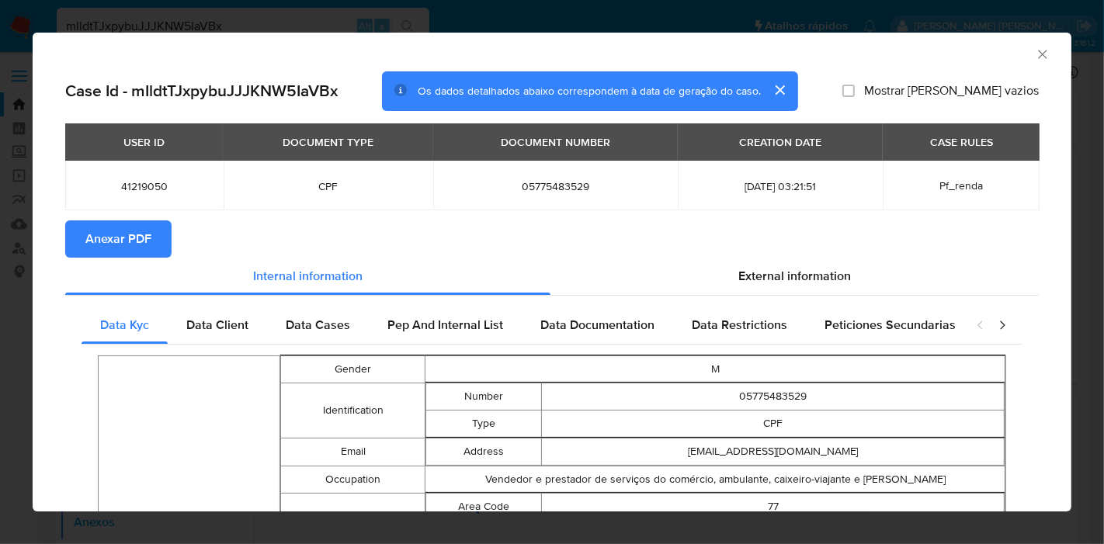
click at [86, 238] on span "Anexar PDF" at bounding box center [118, 239] width 66 height 34
click at [1038, 54] on icon "Fechar a janela" at bounding box center [1042, 54] width 9 height 9
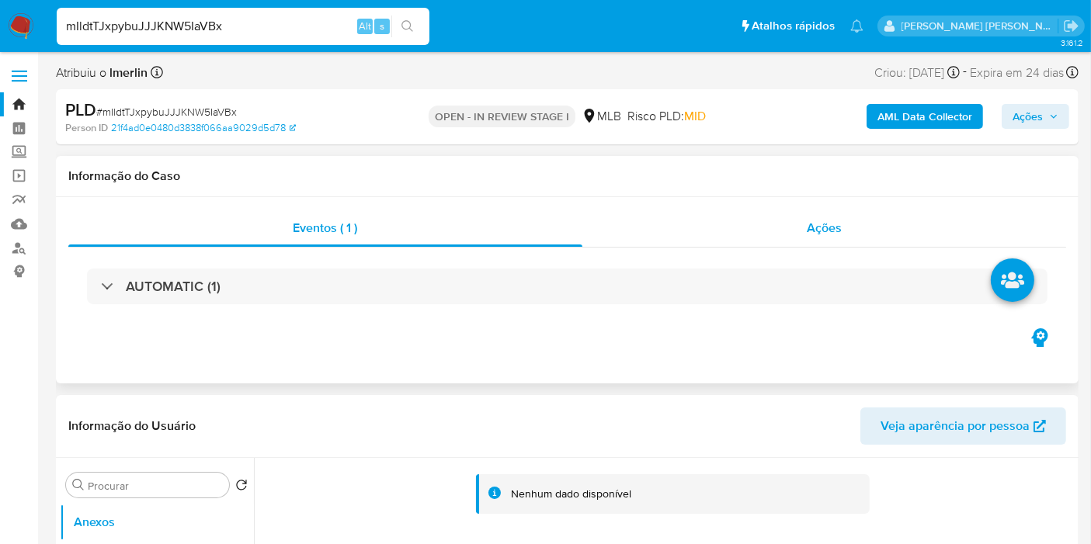
click at [783, 227] on div "Ações" at bounding box center [824, 228] width 484 height 37
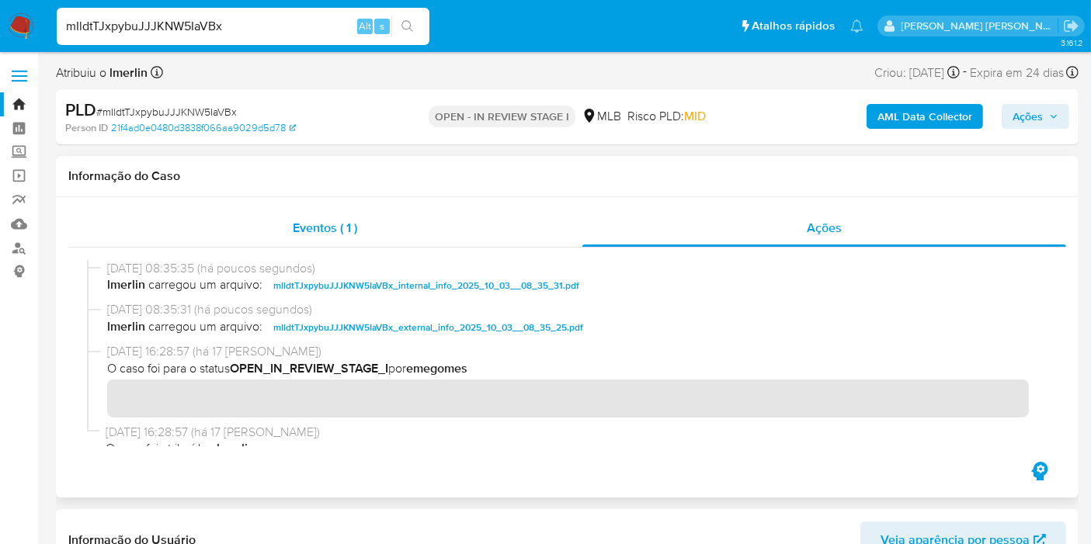
click at [300, 224] on span "Eventos ( 1 )" at bounding box center [325, 228] width 64 height 18
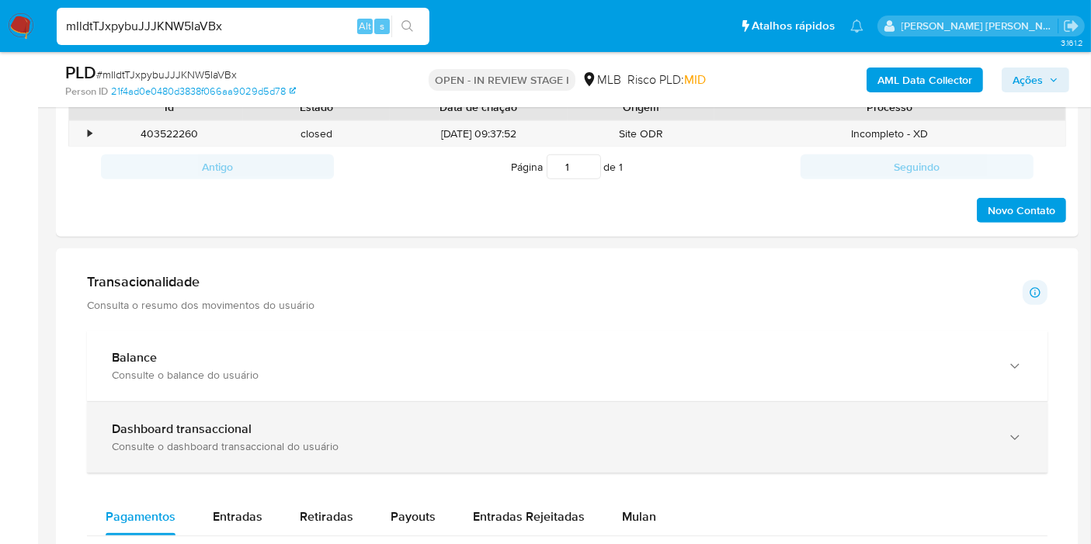
scroll to position [949, 0]
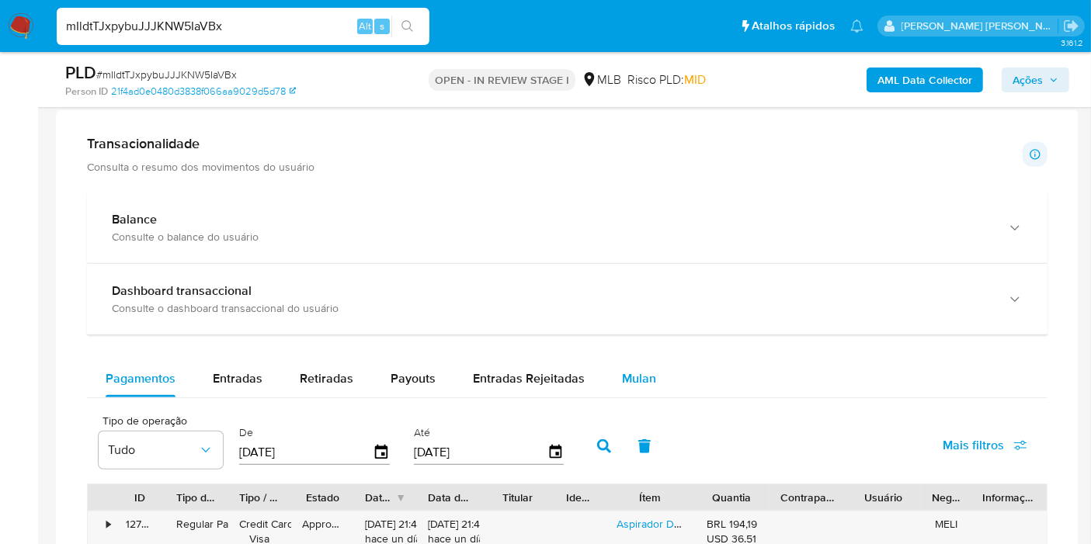
click at [622, 378] on span "Mulan" at bounding box center [639, 379] width 34 height 18
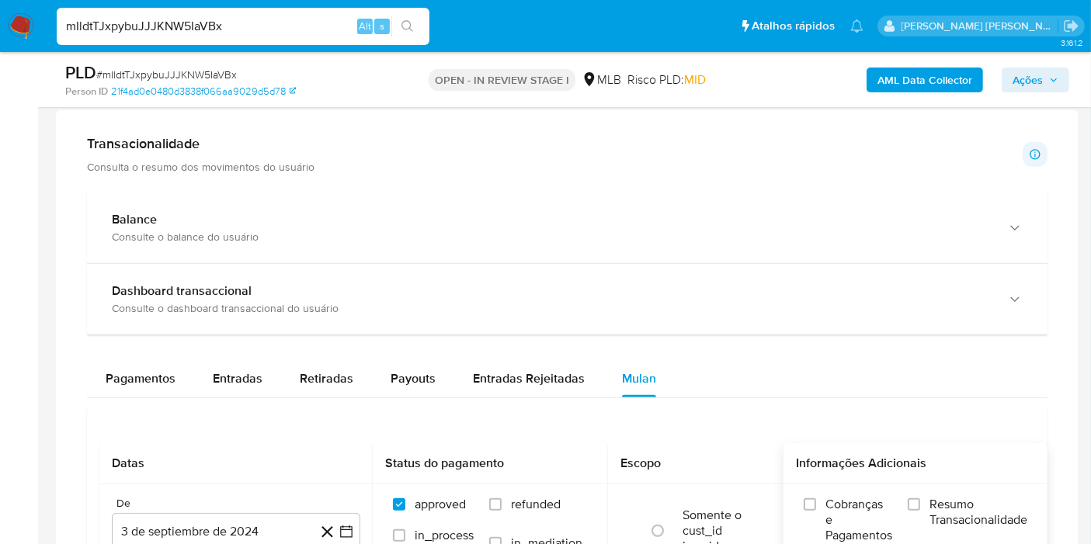
scroll to position [1293, 0]
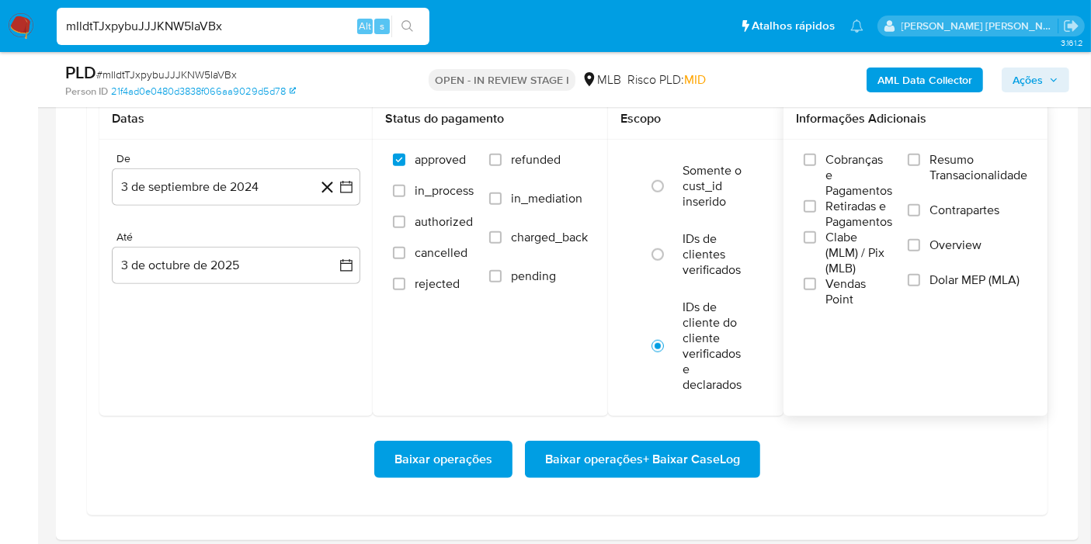
click at [966, 158] on span "Resumo Transacionalidade" at bounding box center [978, 167] width 98 height 31
click at [920, 158] on input "Resumo Transacionalidade" at bounding box center [914, 160] width 12 height 12
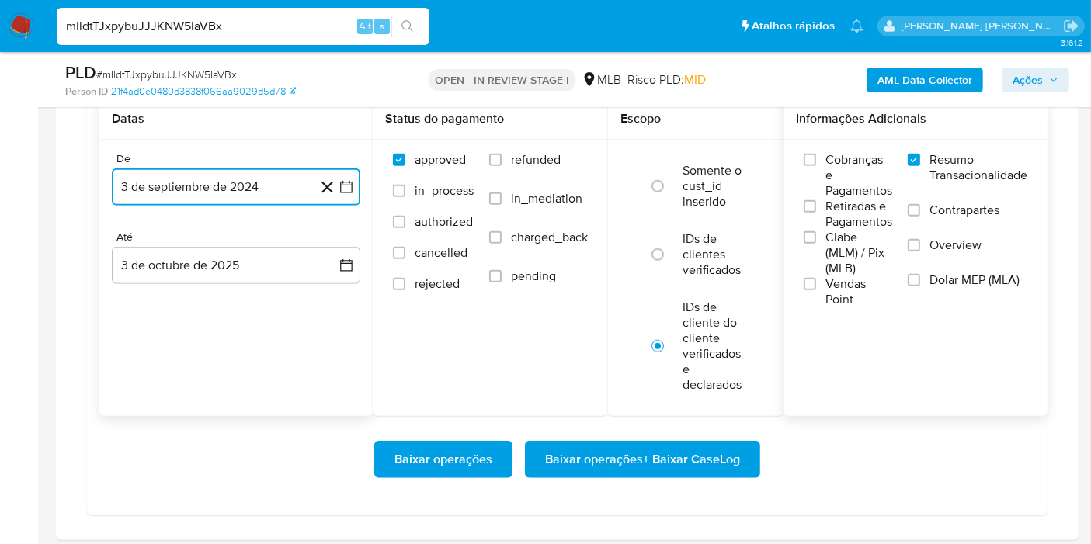
click at [349, 189] on icon "button" at bounding box center [347, 187] width 16 height 16
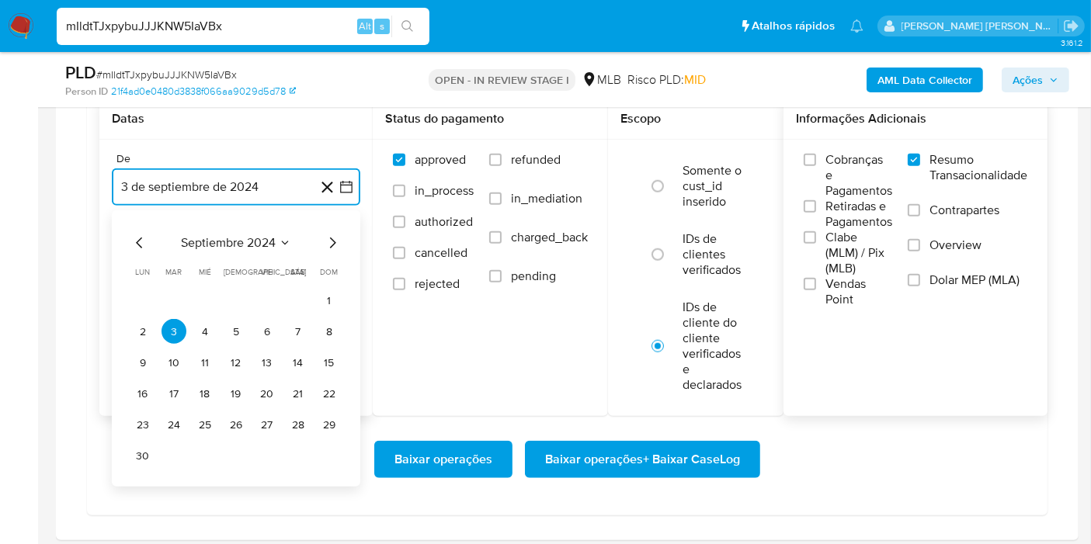
click at [200, 241] on span "septiembre 2024" at bounding box center [228, 243] width 95 height 16
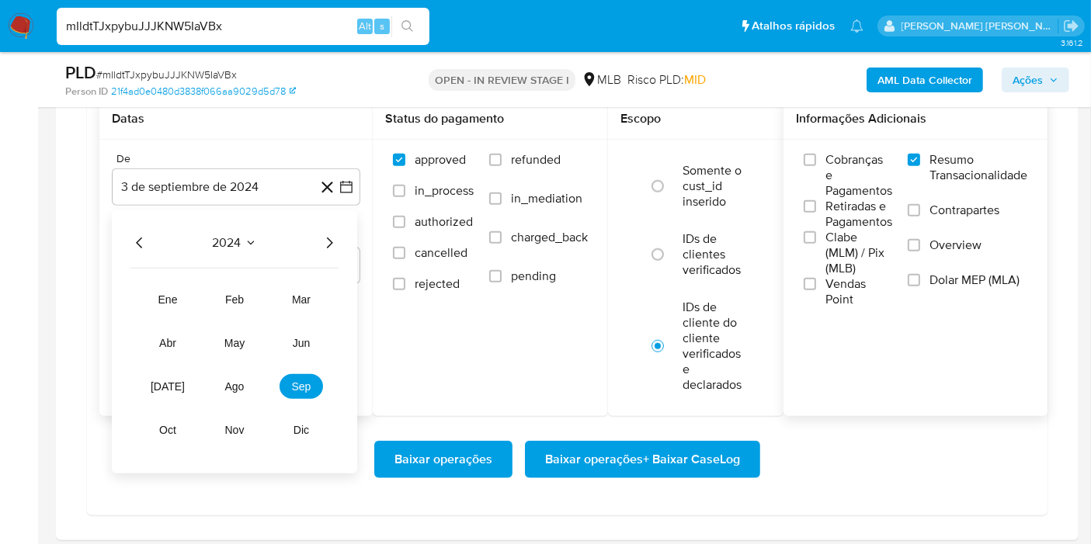
click at [333, 236] on icon "Año siguiente" at bounding box center [329, 243] width 19 height 19
click at [224, 387] on button "ago" at bounding box center [234, 386] width 43 height 25
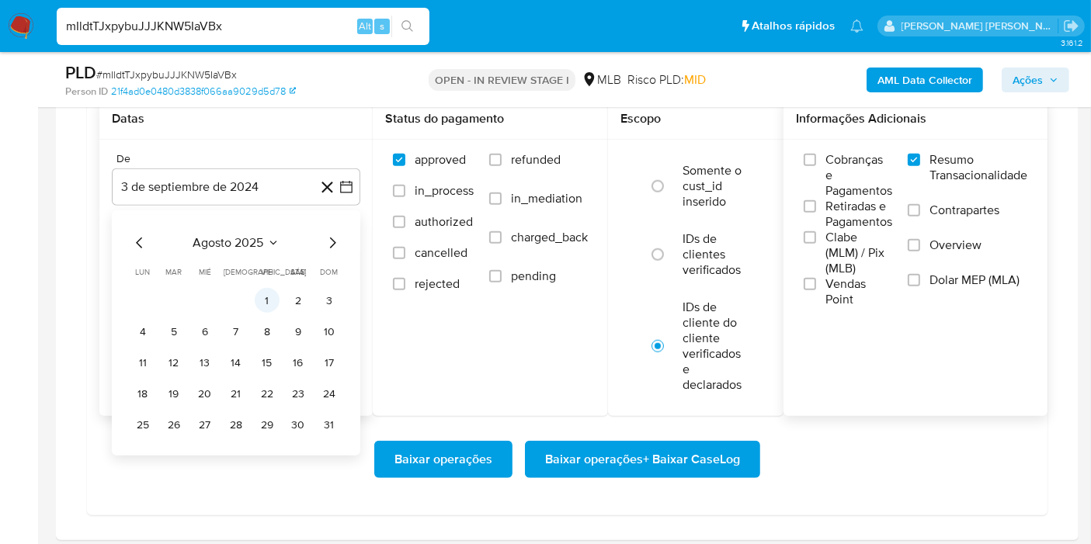
click at [259, 288] on button "1" at bounding box center [267, 300] width 25 height 25
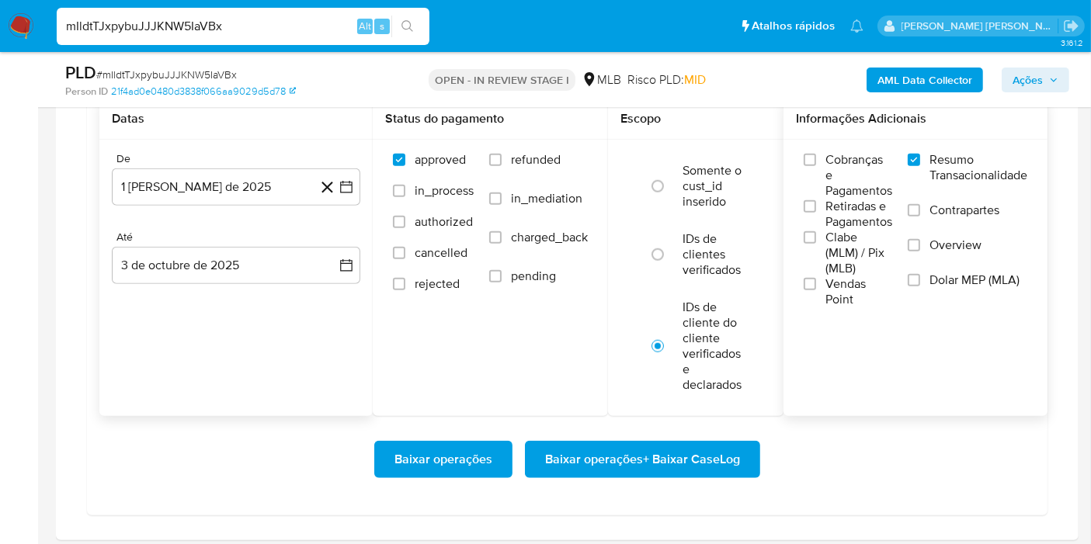
click at [339, 238] on div "Até" at bounding box center [236, 238] width 248 height 14
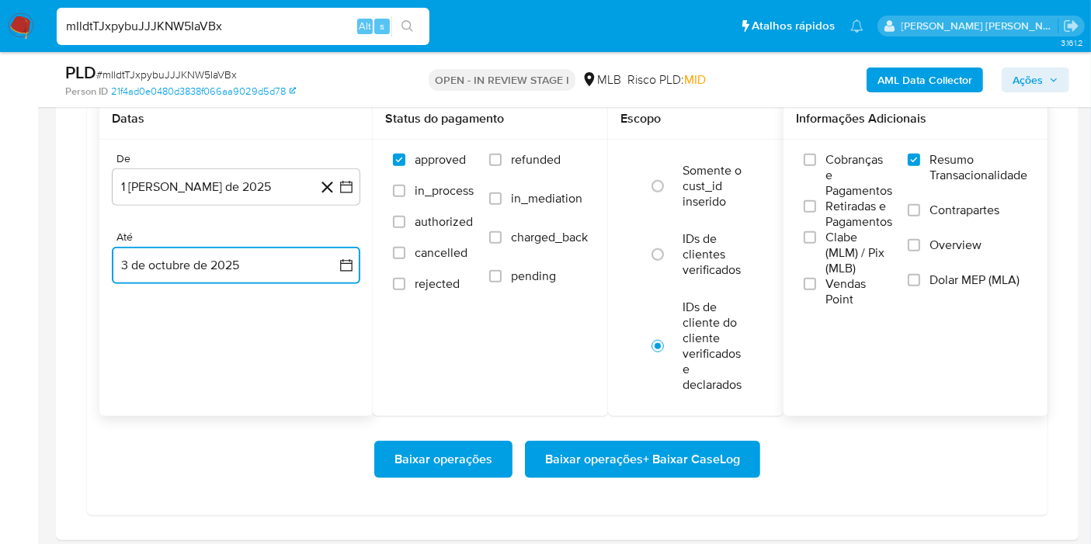
click at [330, 255] on button "3 de octubre de 2025" at bounding box center [236, 265] width 248 height 37
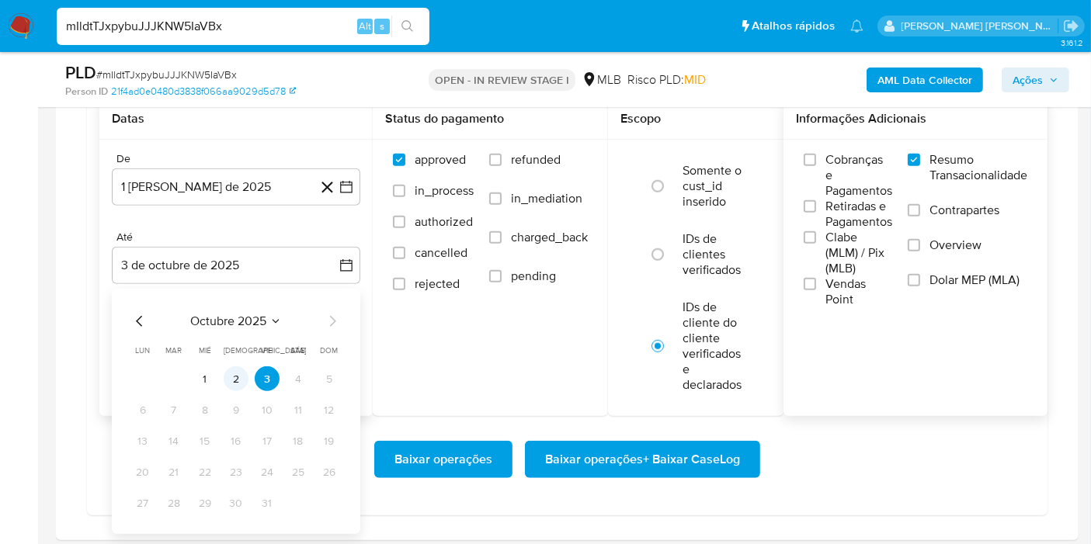
click at [246, 366] on td "2" at bounding box center [236, 378] width 25 height 25
click at [234, 377] on button "2" at bounding box center [236, 378] width 25 height 25
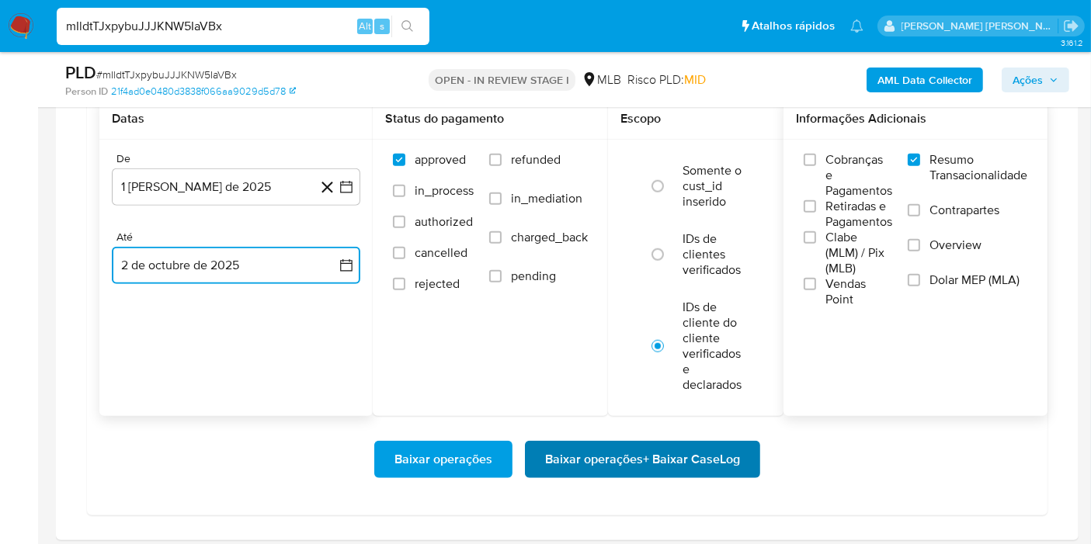
click at [613, 454] on span "Baixar operações + Baixar CaseLog" at bounding box center [642, 460] width 195 height 34
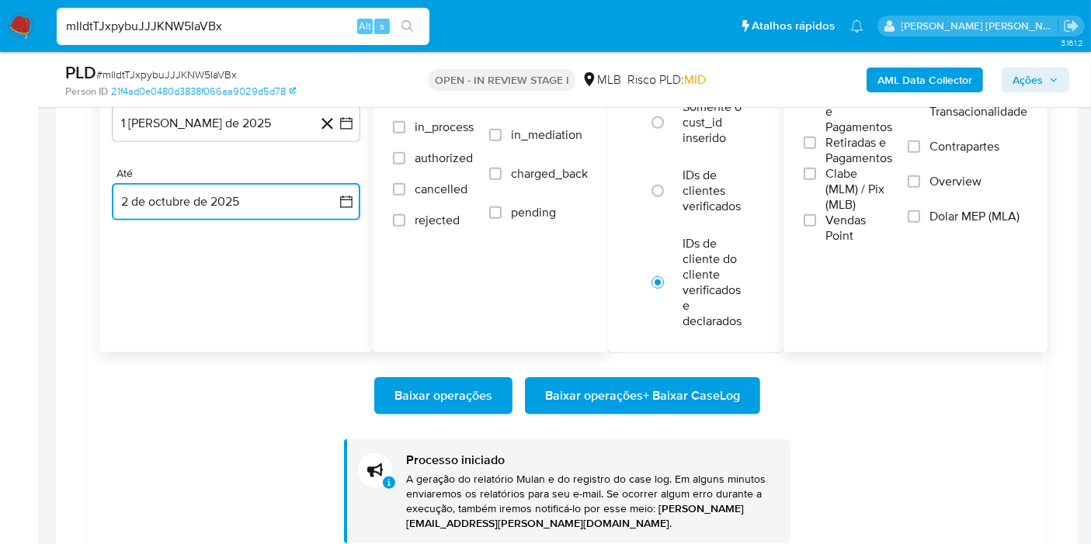
scroll to position [1466, 0]
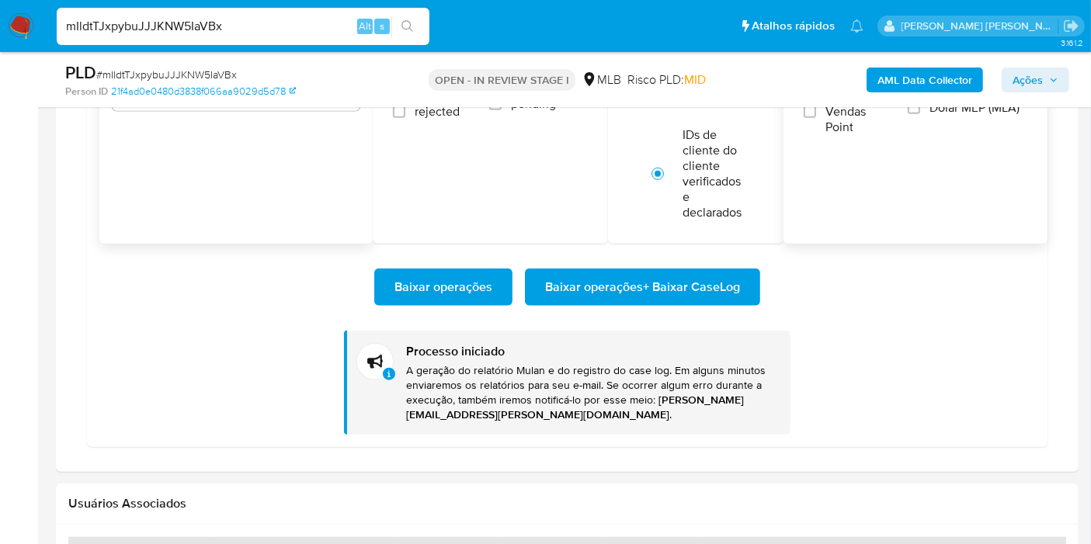
click at [335, 40] on div "mIldtTJxpybuJJJKNW5IaVBx Alt s" at bounding box center [243, 26] width 373 height 37
click at [324, 23] on input "mIldtTJxpybuJJJKNW5IaVBx" at bounding box center [243, 26] width 373 height 20
paste input "hIvxzQRajsG9t6gF8GAfJFWJ"
type input "hIvxzQRajsG9t6gF8GAfJFWJ"
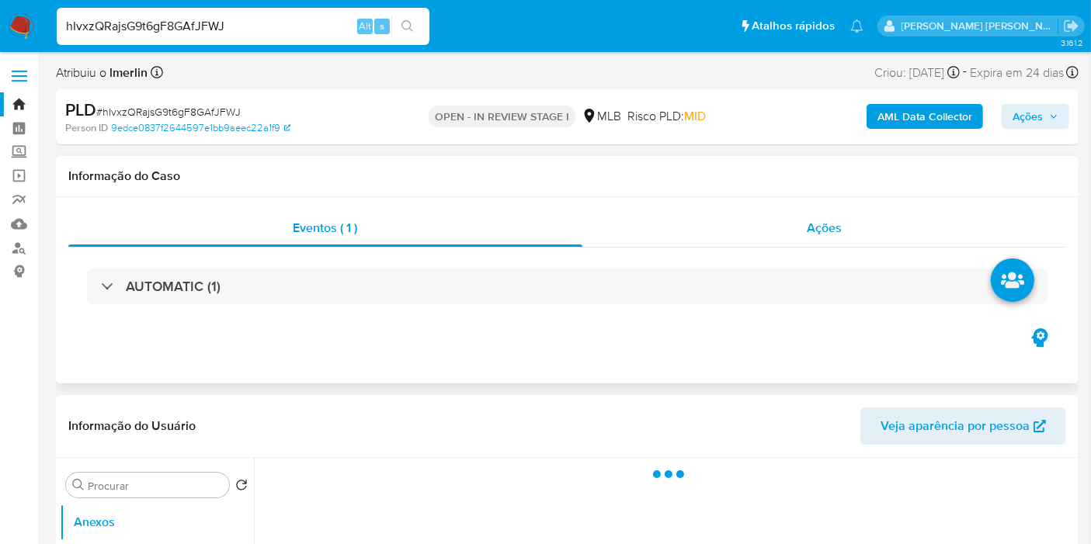
click at [805, 225] on div "Ações" at bounding box center [824, 228] width 484 height 37
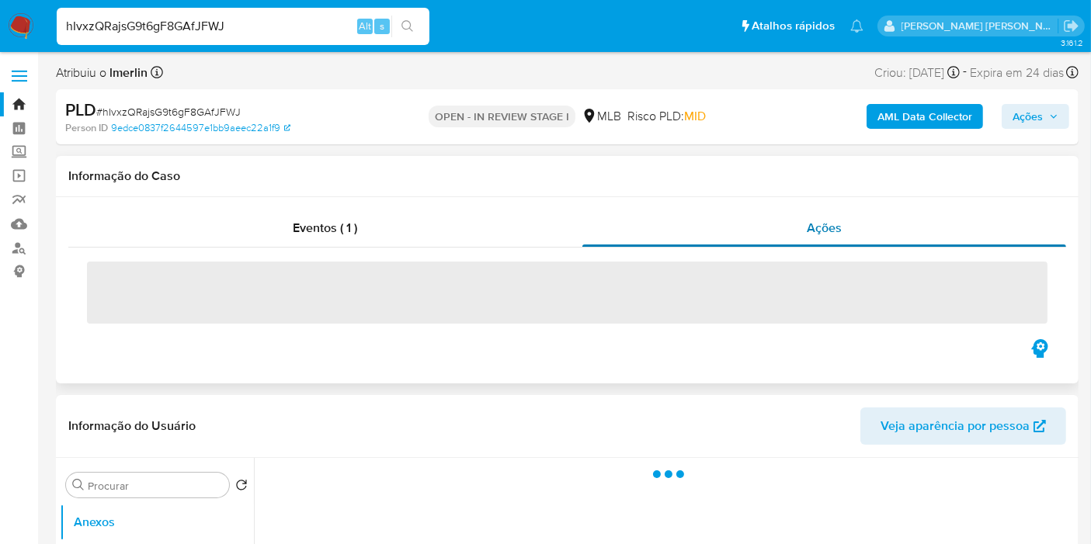
select select "10"
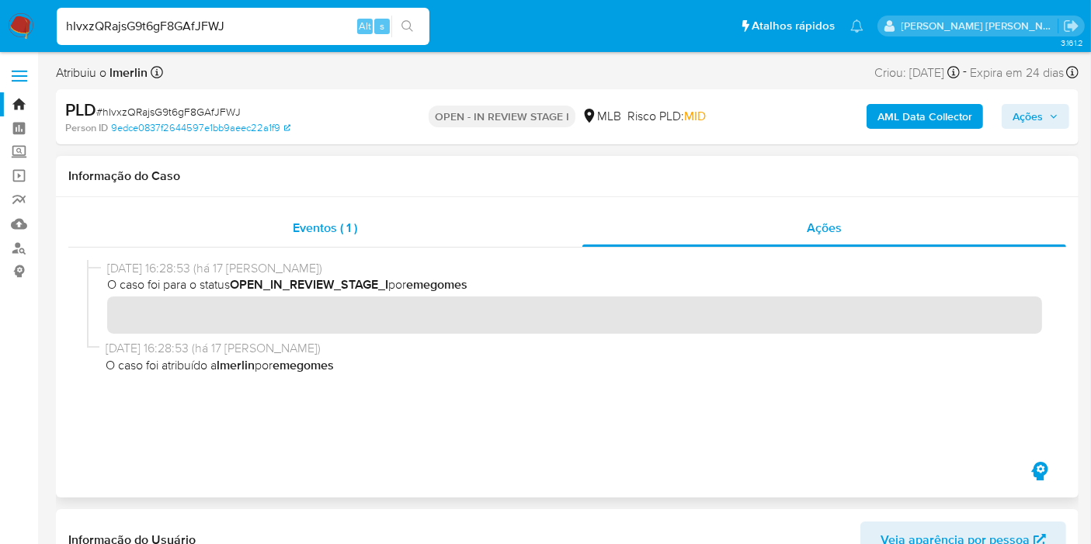
click at [405, 242] on div "Eventos ( 1 )" at bounding box center [325, 228] width 514 height 37
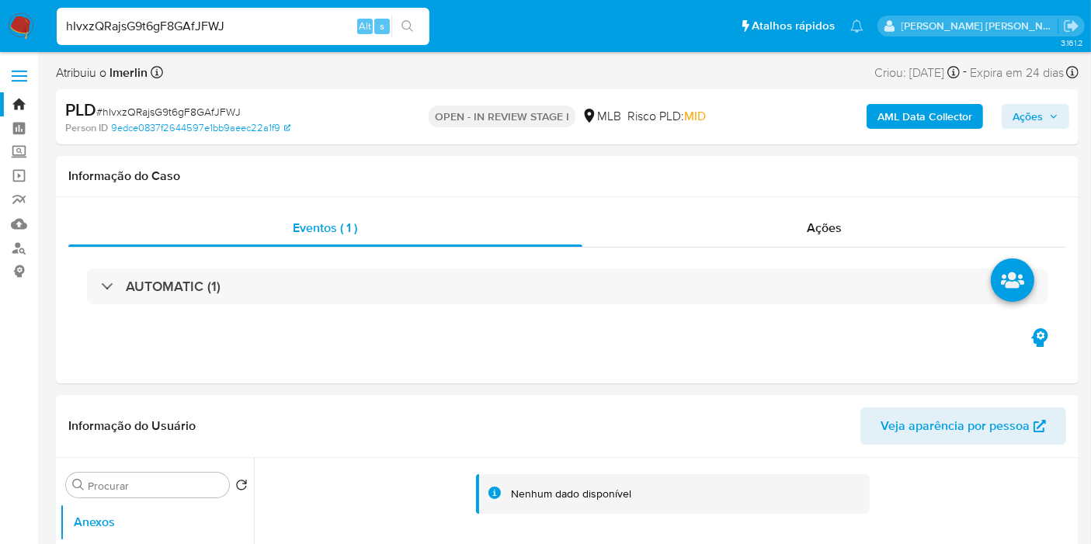
click at [901, 124] on b "AML Data Collector" at bounding box center [924, 116] width 95 height 25
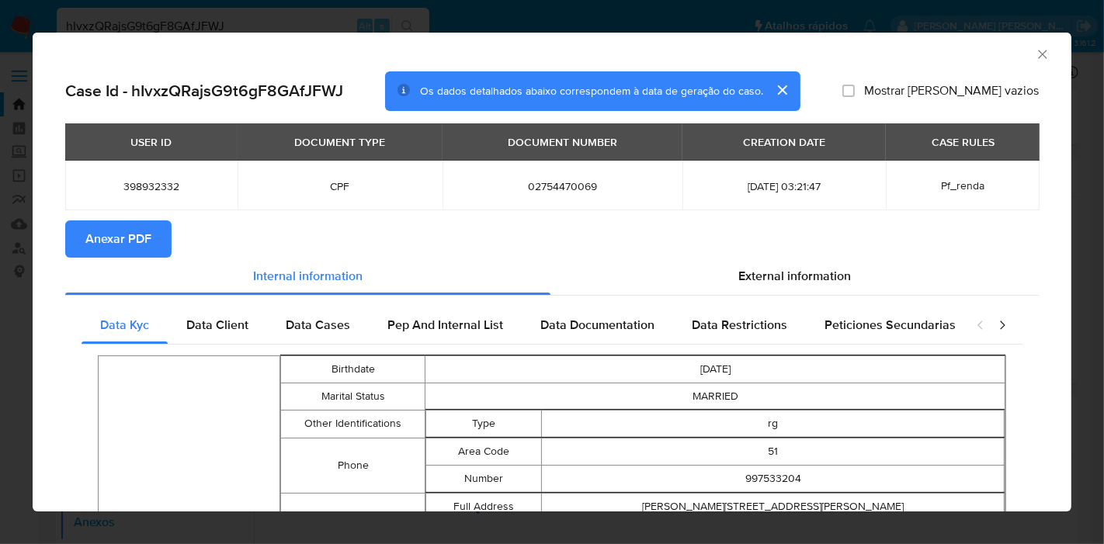
click at [141, 234] on span "Anexar PDF" at bounding box center [118, 239] width 66 height 34
click at [1035, 60] on icon "Fechar a janela" at bounding box center [1043, 55] width 16 height 16
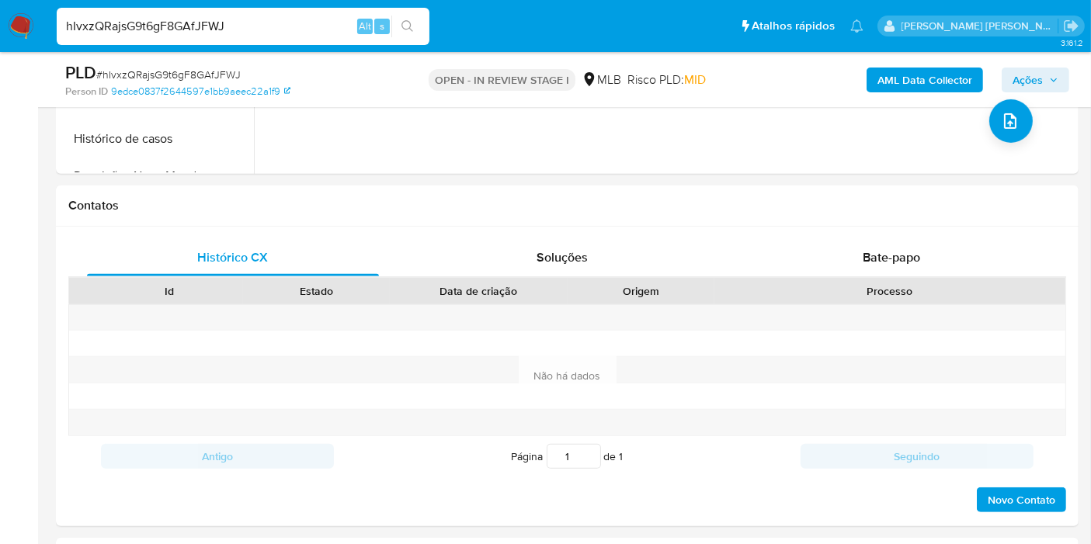
scroll to position [1207, 0]
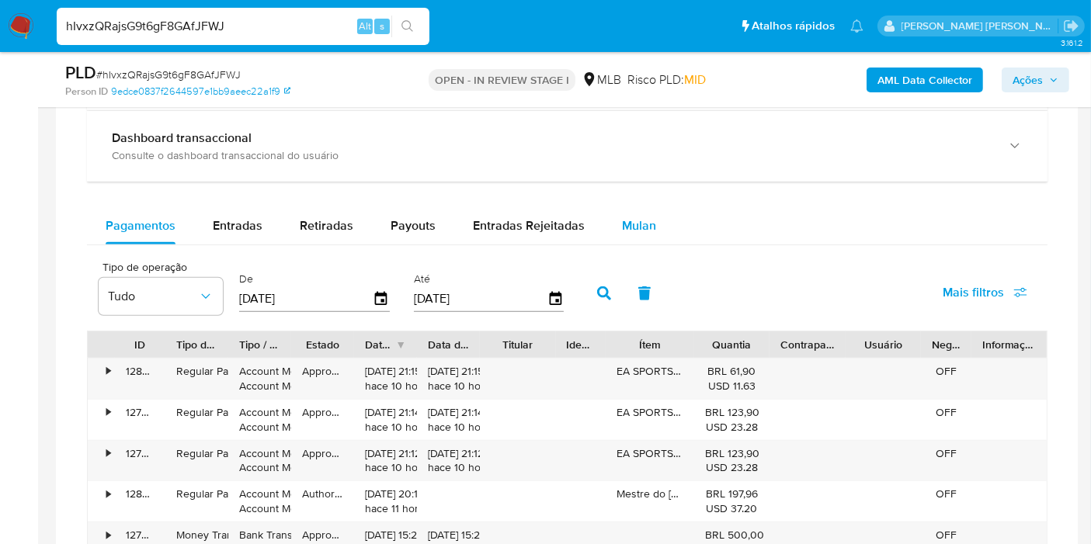
click at [644, 210] on div "Mulan" at bounding box center [639, 225] width 34 height 37
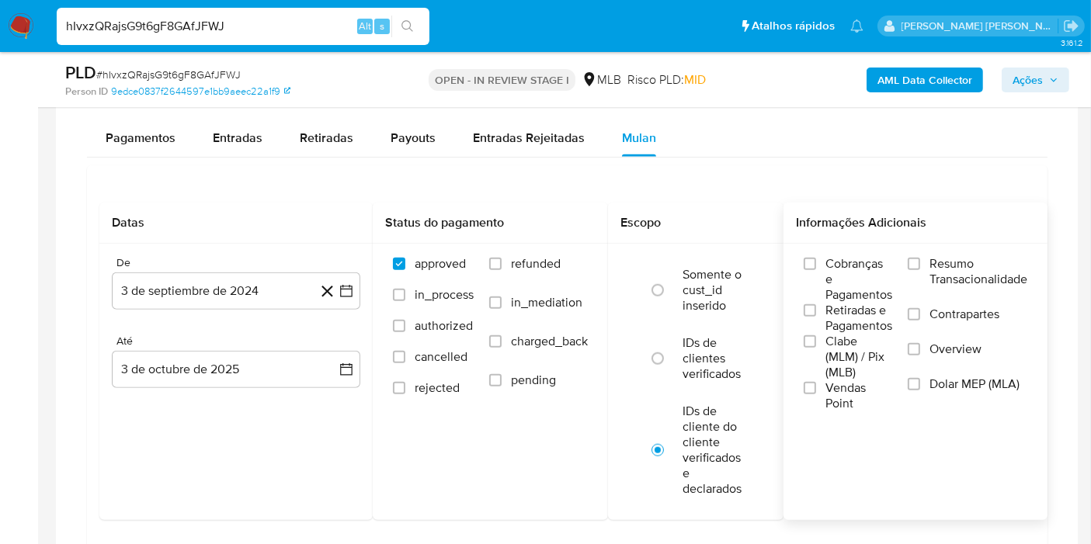
scroll to position [1380, 0]
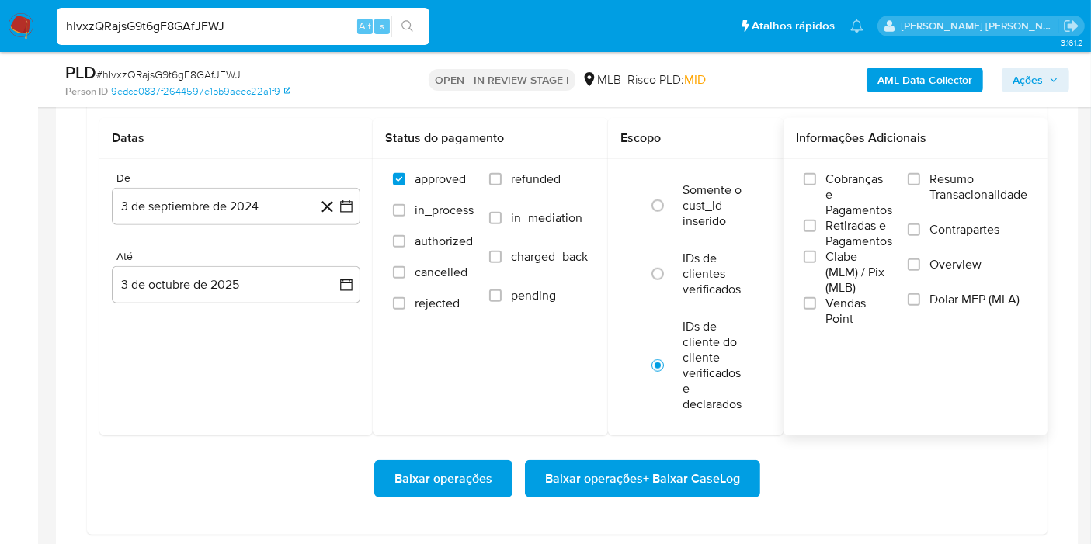
click at [978, 185] on span "Resumo Transacionalidade" at bounding box center [978, 187] width 98 height 31
click at [920, 185] on input "Resumo Transacionalidade" at bounding box center [914, 179] width 12 height 12
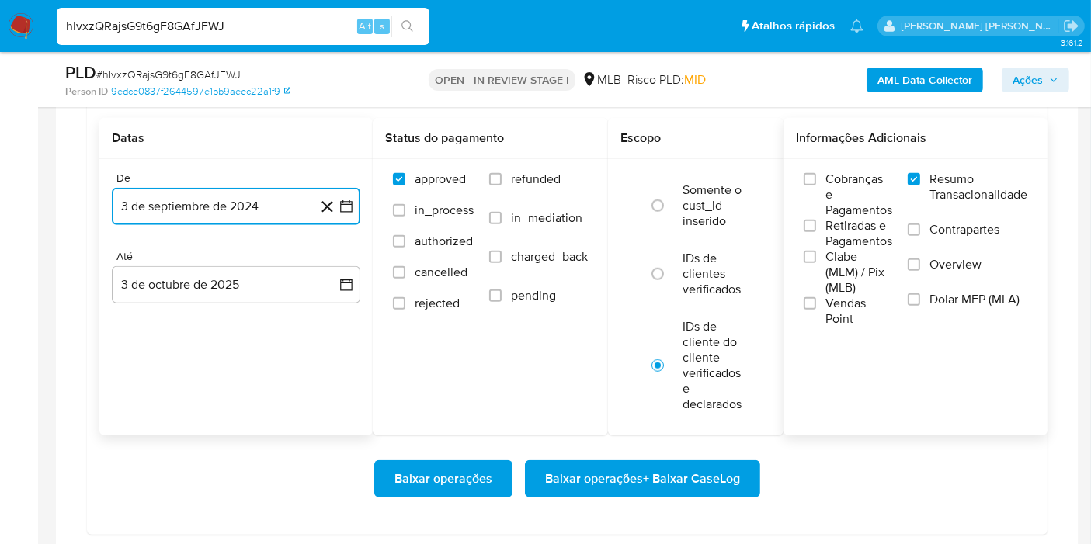
click at [349, 202] on icon "button" at bounding box center [347, 207] width 16 height 16
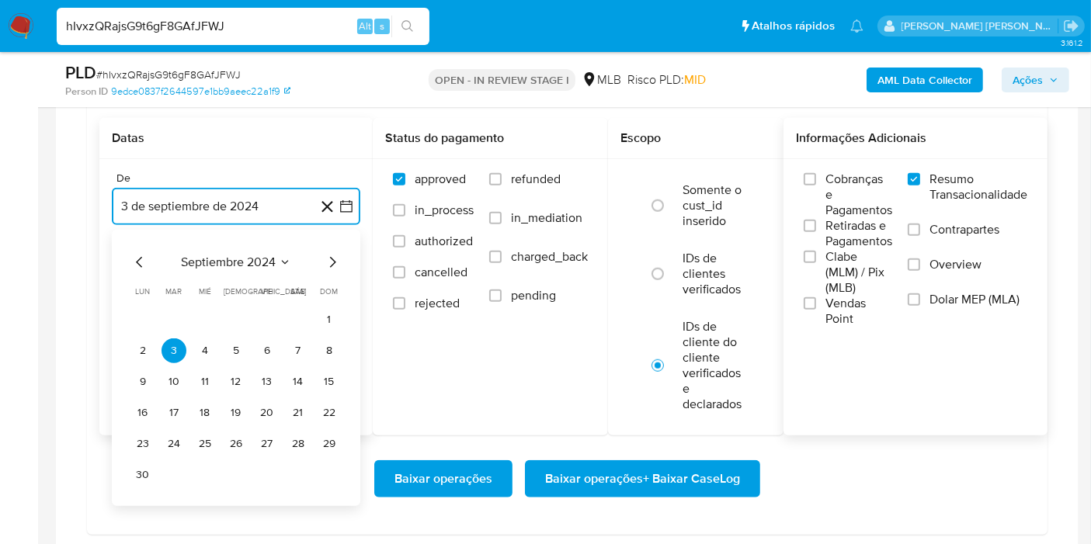
click at [264, 265] on span "septiembre 2024" at bounding box center [228, 263] width 95 height 16
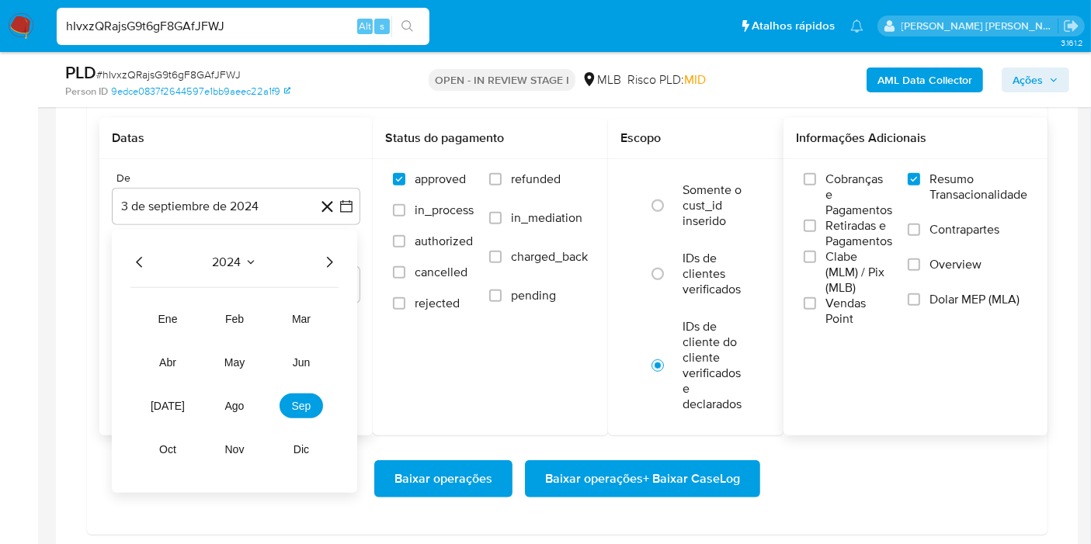
click at [335, 261] on icon "Año siguiente" at bounding box center [329, 262] width 19 height 19
click at [235, 409] on button "ago" at bounding box center [234, 406] width 43 height 25
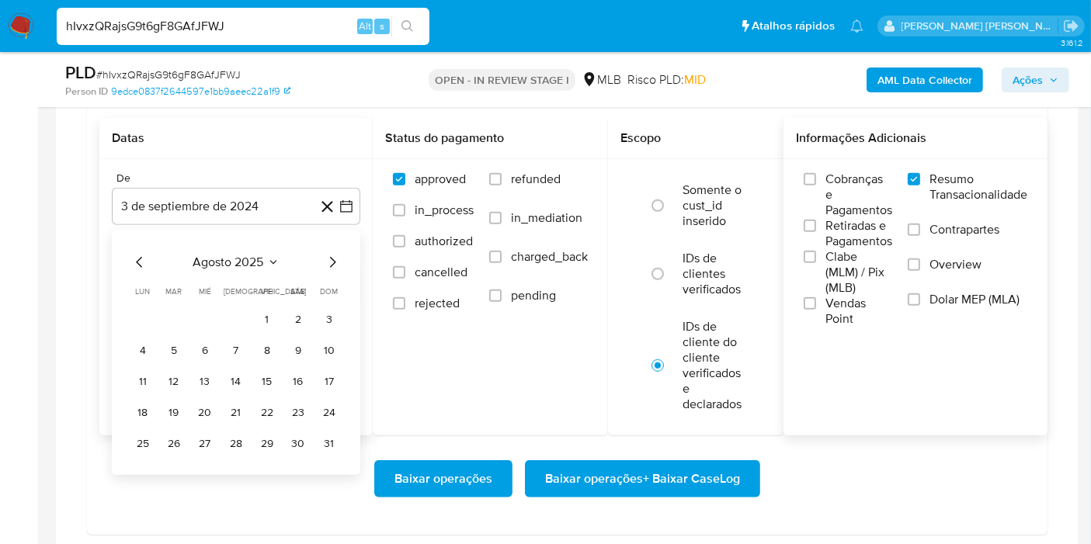
click at [264, 300] on table "lun lunes mar martes mié miércoles jue jueves vie viernes sáb sábado [PERSON_NA…" at bounding box center [235, 371] width 211 height 171
click at [264, 303] on table "lun lunes mar martes mié miércoles jue jueves vie viernes sáb sábado [PERSON_NA…" at bounding box center [235, 371] width 211 height 171
click at [266, 318] on button "1" at bounding box center [267, 319] width 25 height 25
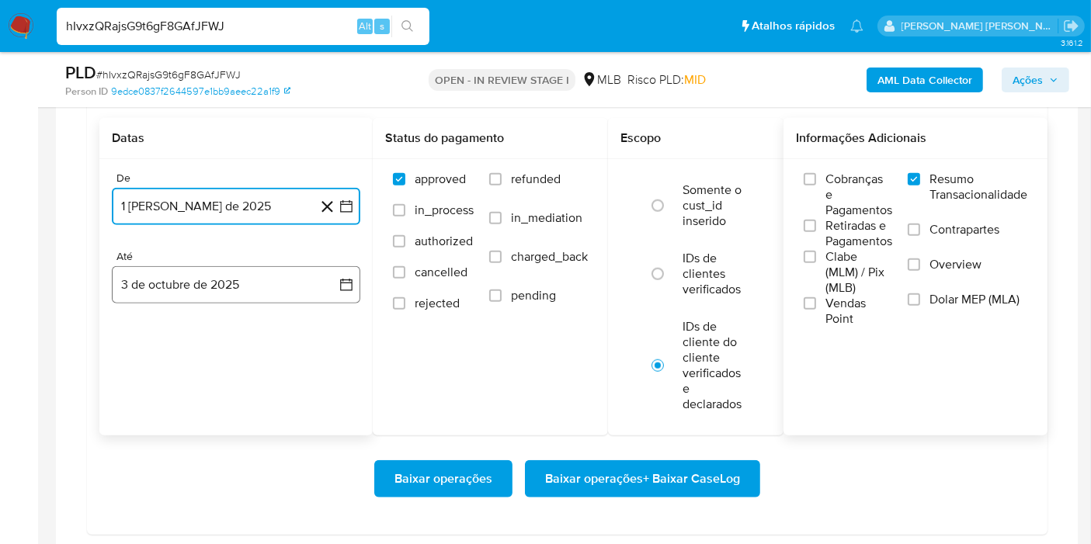
click at [314, 276] on button "3 de octubre de 2025" at bounding box center [236, 284] width 248 height 37
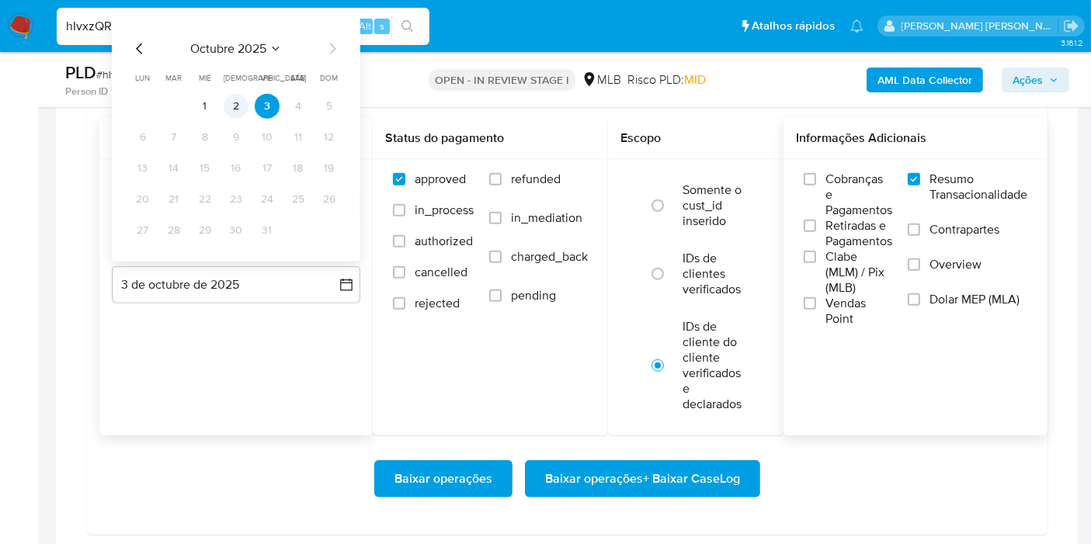
click at [238, 102] on button "2" at bounding box center [236, 106] width 25 height 25
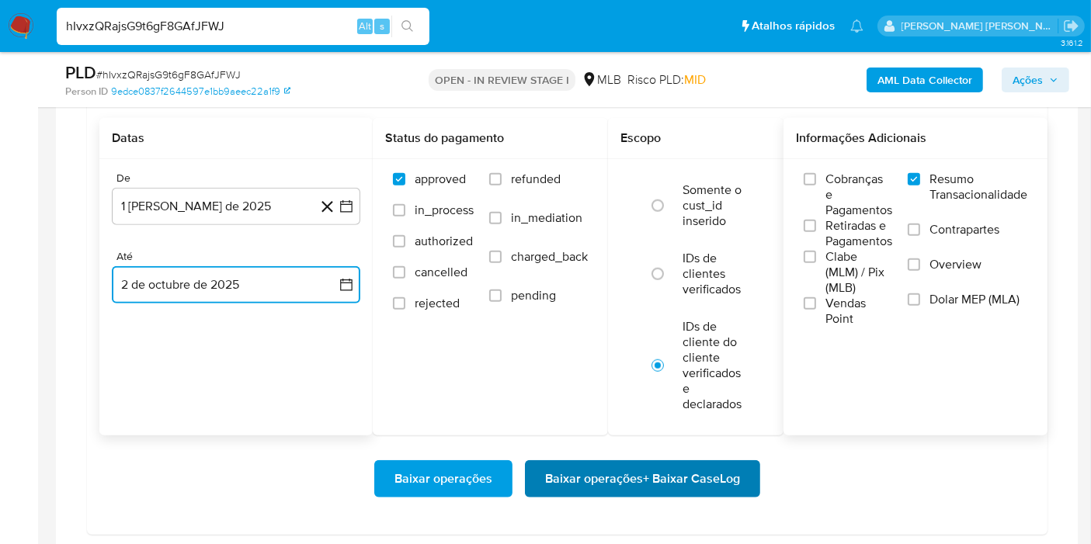
click at [630, 482] on span "Baixar operações + Baixar CaseLog" at bounding box center [642, 479] width 195 height 34
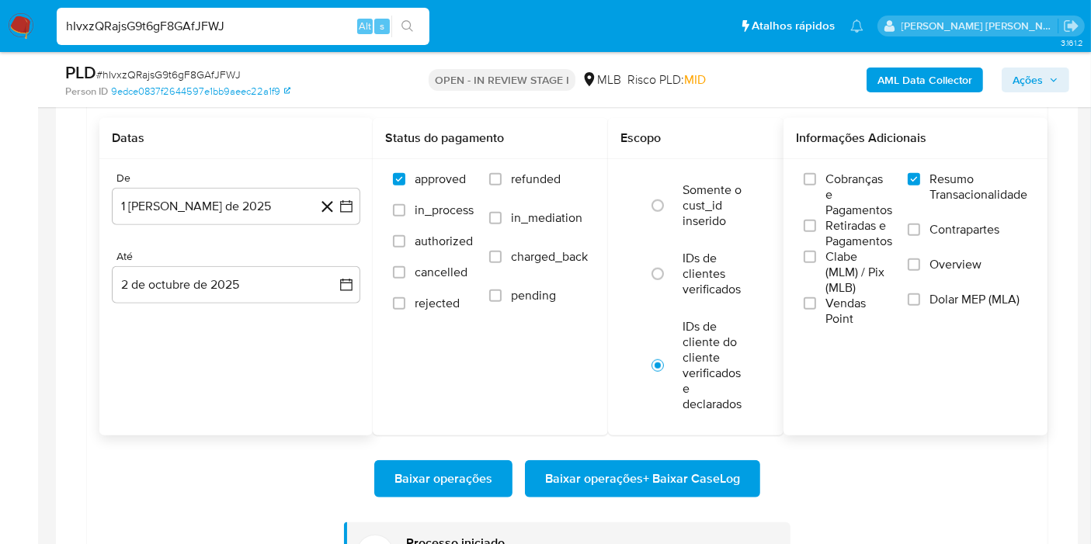
click at [287, 22] on input "hIvxzQRajsG9t6gF8GAfJFWJ" at bounding box center [243, 26] width 373 height 20
paste input "emSNq1Y5lnlhtTivSKVWMG4g"
type input "emSNq1Y5lnlhtTivSKVWMG4g"
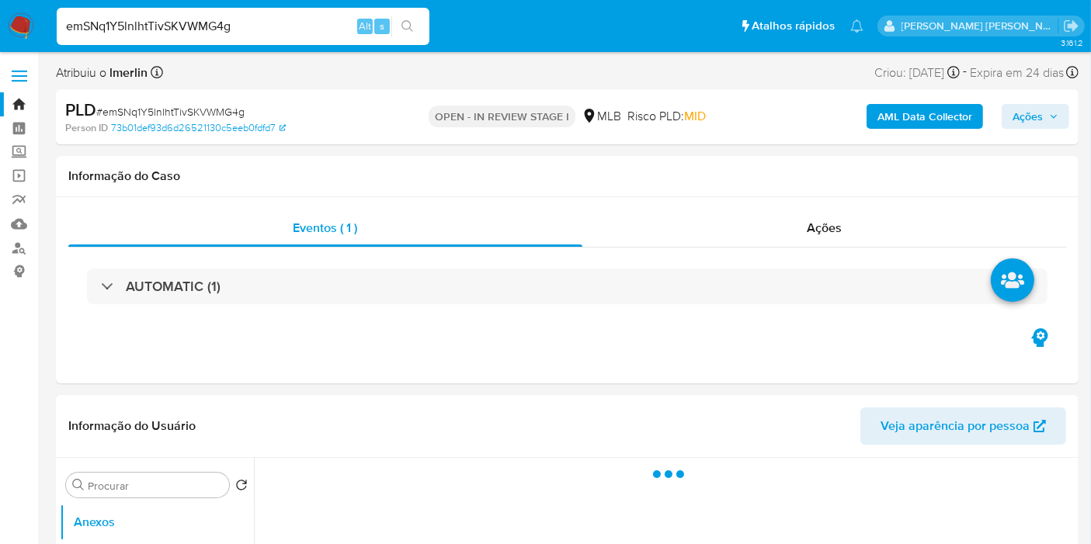
click at [909, 124] on b "AML Data Collector" at bounding box center [924, 116] width 95 height 25
select select "10"
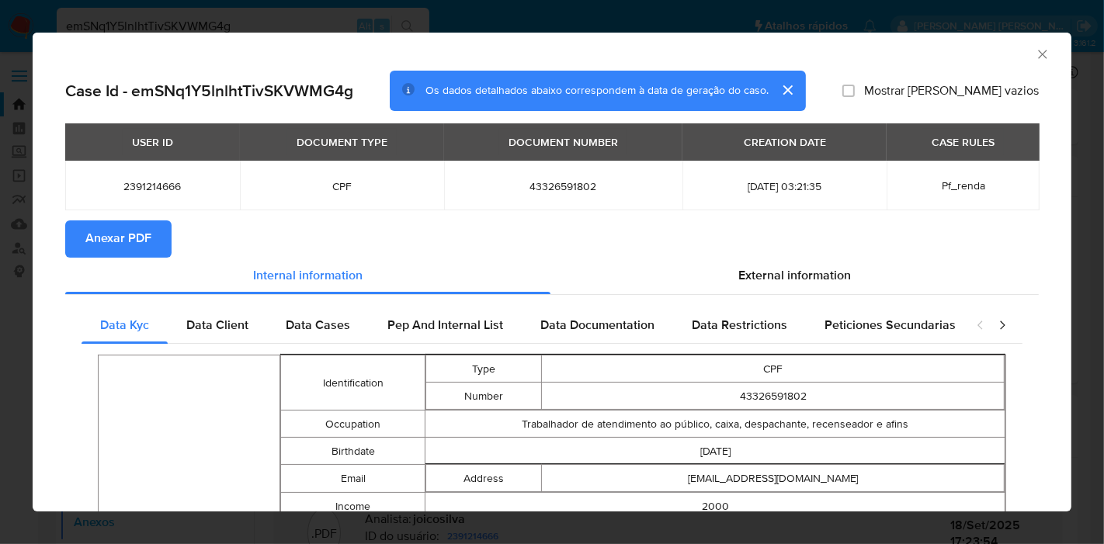
click at [115, 252] on span "Anexar PDF" at bounding box center [118, 239] width 66 height 34
click at [1035, 52] on icon "Fechar a janela" at bounding box center [1043, 55] width 16 height 16
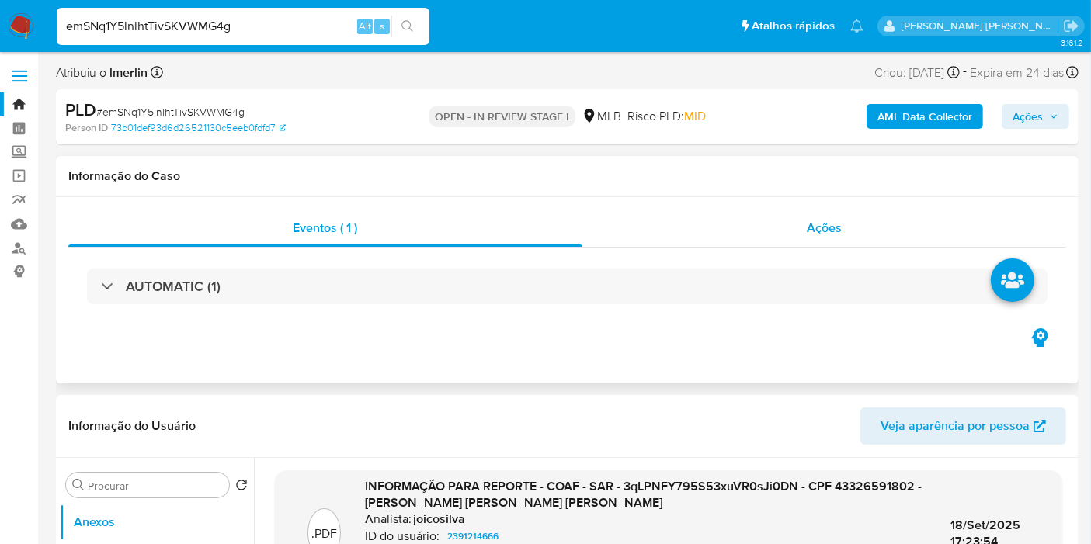
click at [846, 219] on div "Ações" at bounding box center [824, 228] width 484 height 37
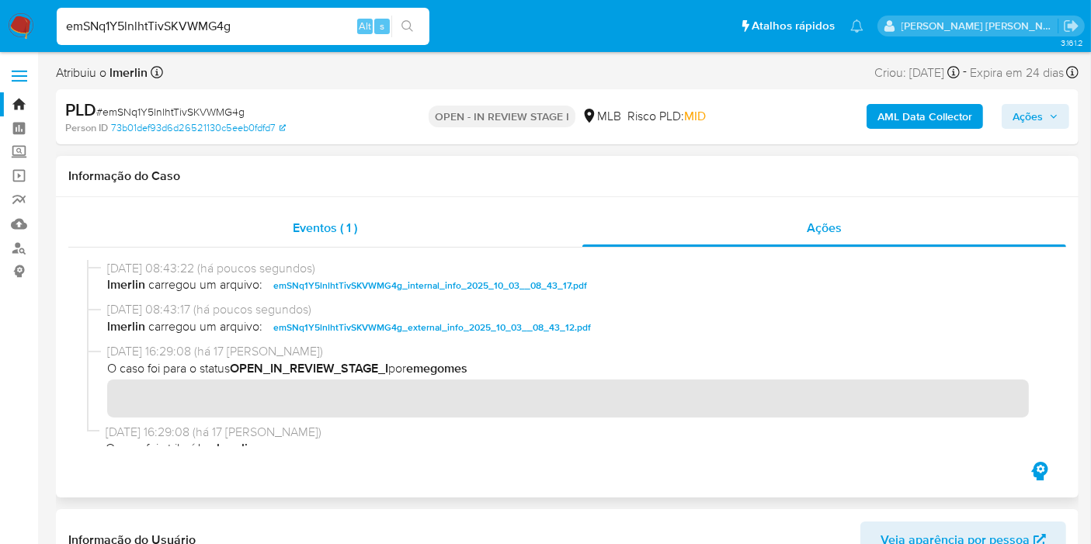
click at [529, 216] on div "Eventos ( 1 )" at bounding box center [325, 228] width 514 height 37
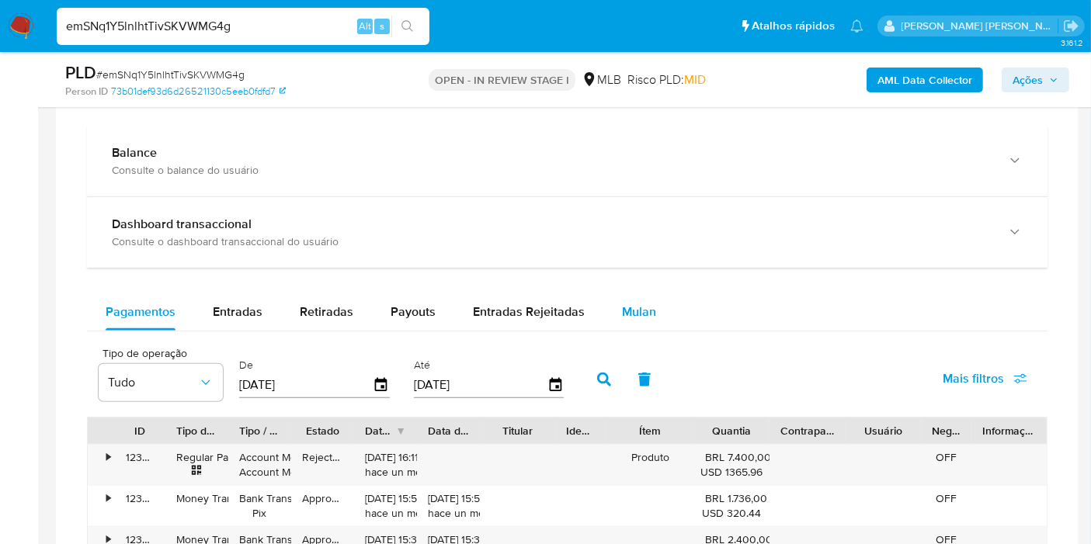
click at [609, 303] on button "Mulan" at bounding box center [638, 311] width 71 height 37
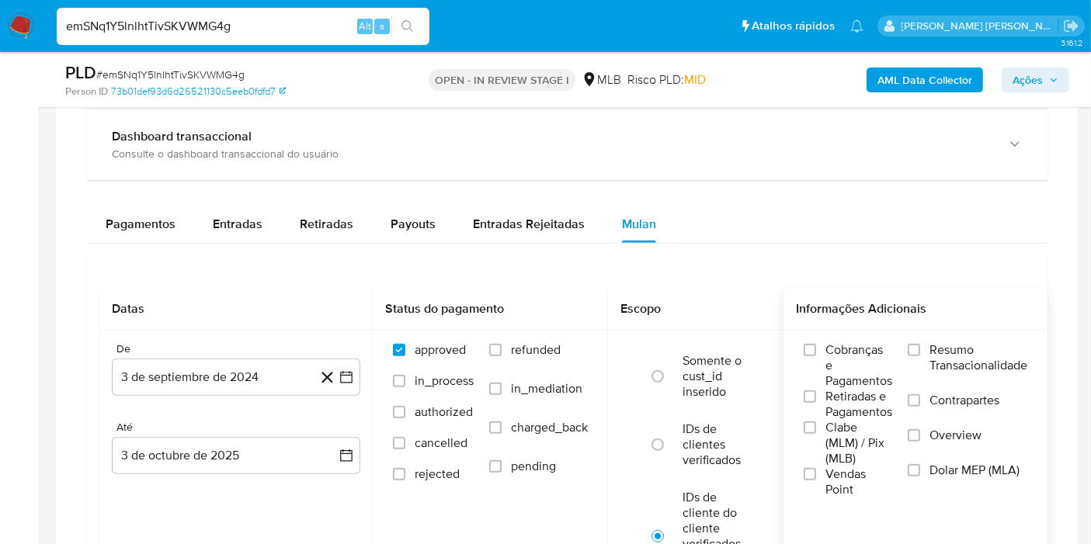
scroll to position [1293, 0]
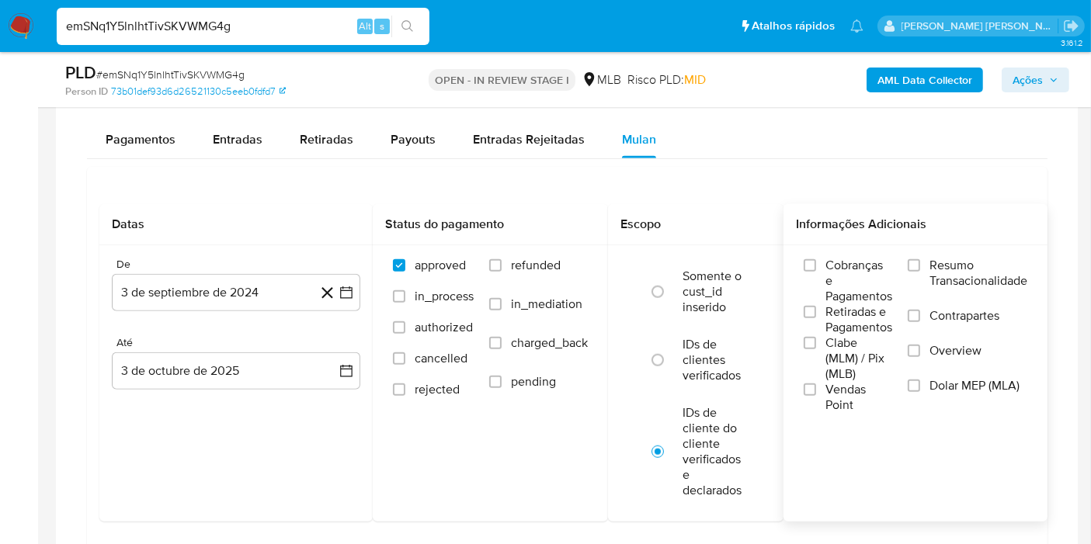
click at [958, 258] on span "Resumo Transacionalidade" at bounding box center [978, 273] width 98 height 31
click at [920, 259] on input "Resumo Transacionalidade" at bounding box center [914, 265] width 12 height 12
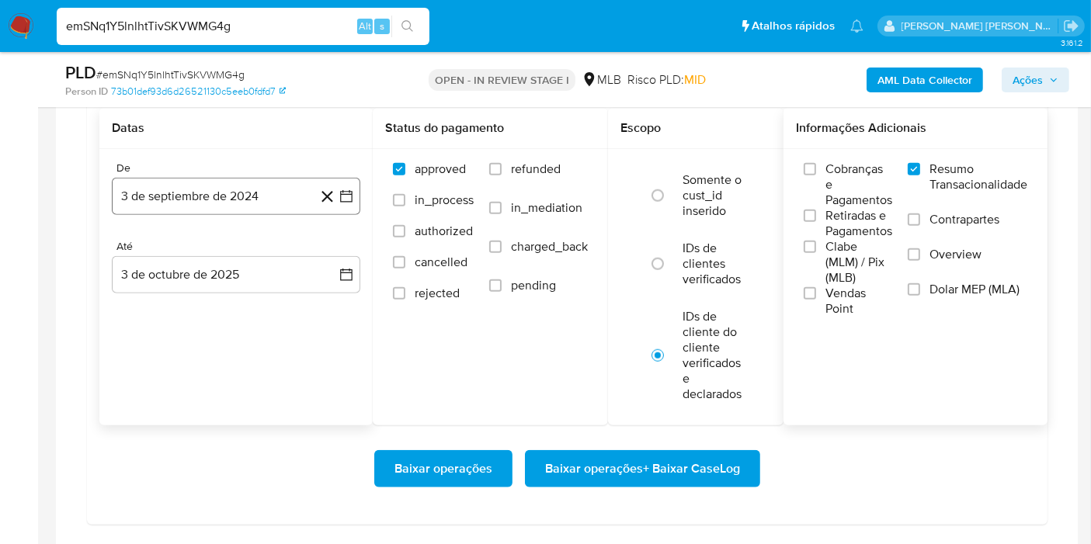
scroll to position [1466, 0]
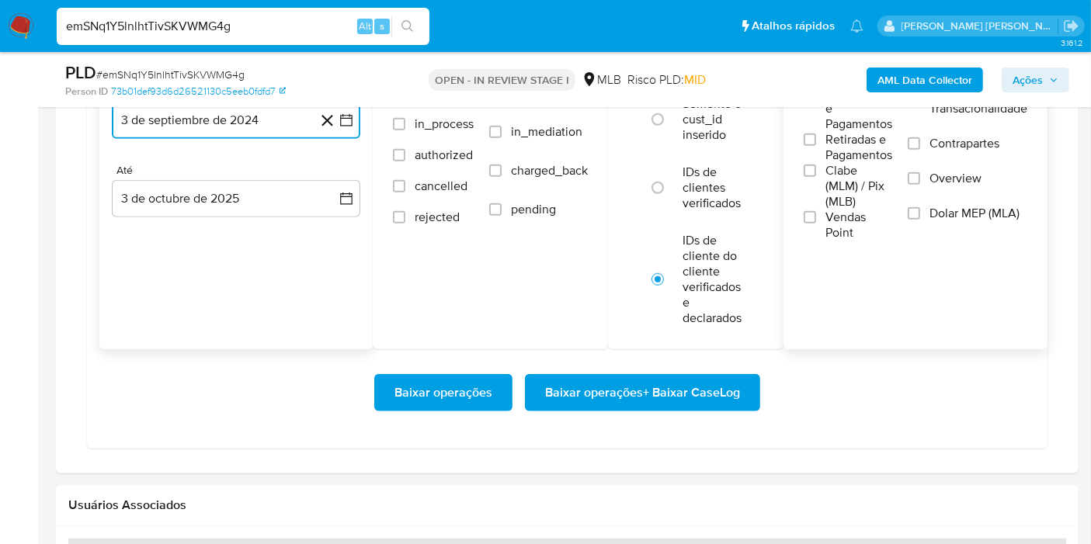
click at [349, 129] on button "3 de septiembre de 2024" at bounding box center [236, 120] width 248 height 37
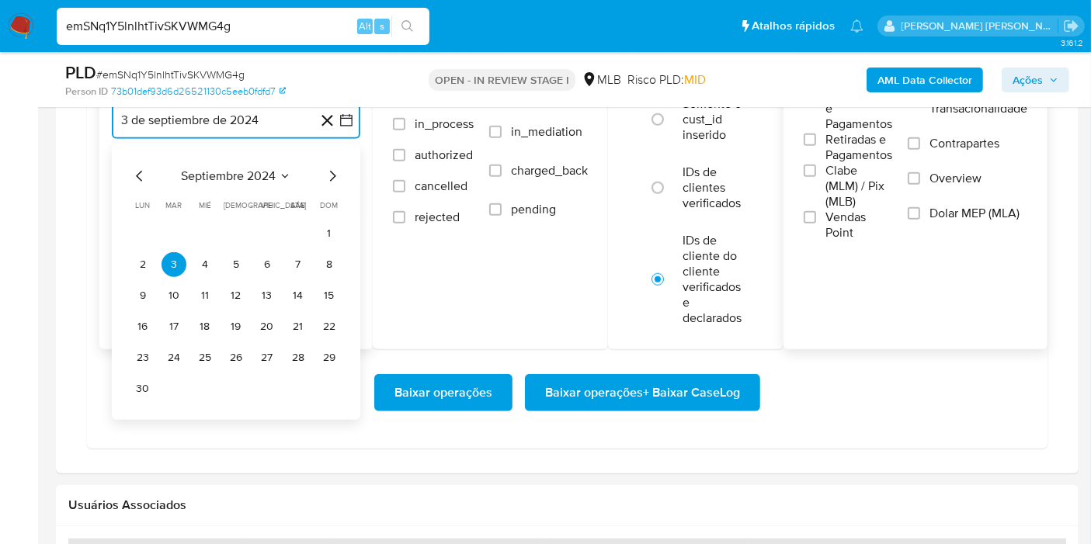
click at [259, 168] on span "septiembre 2024" at bounding box center [228, 176] width 95 height 16
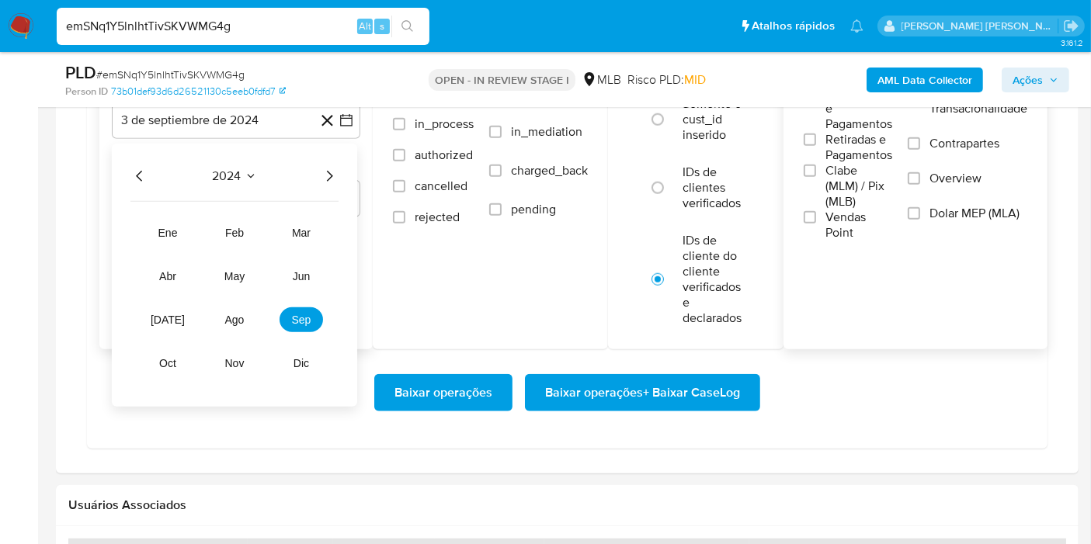
click at [334, 172] on icon "Año siguiente" at bounding box center [329, 176] width 19 height 19
click at [247, 309] on button "ago" at bounding box center [234, 319] width 43 height 25
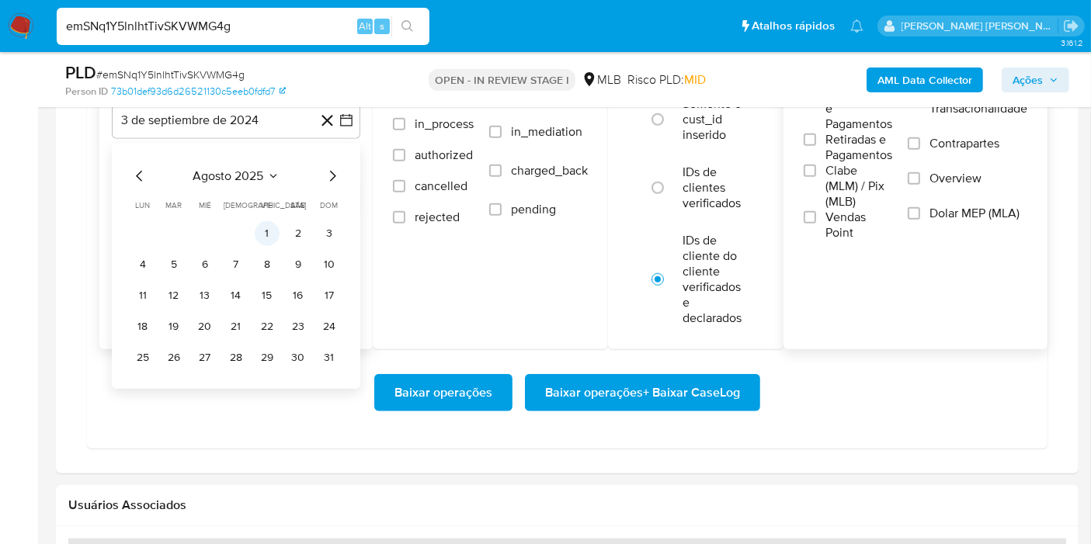
click at [270, 221] on button "1" at bounding box center [267, 233] width 25 height 25
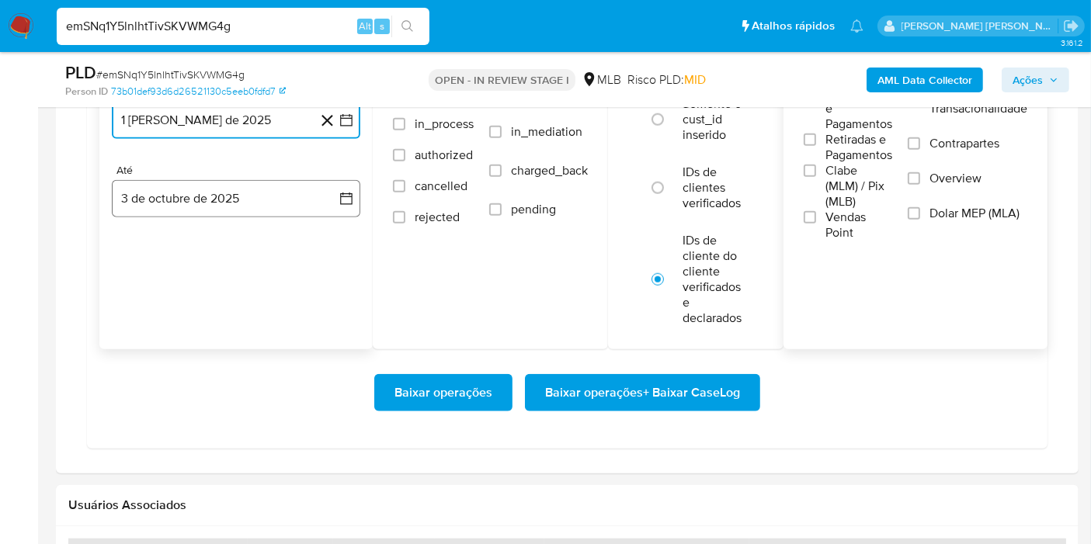
click at [319, 188] on button "3 de octubre de 2025" at bounding box center [236, 198] width 248 height 37
drag, startPoint x: 231, startPoint y: 311, endPoint x: 478, endPoint y: 352, distance: 250.2
click at [232, 311] on button "2" at bounding box center [236, 312] width 25 height 25
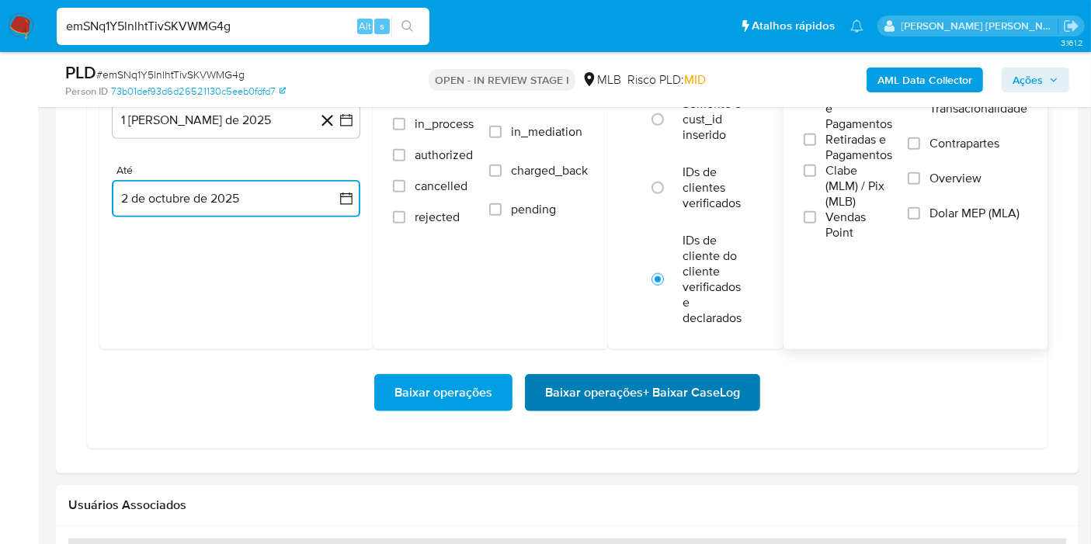
click at [568, 391] on span "Baixar operações + Baixar CaseLog" at bounding box center [642, 393] width 195 height 34
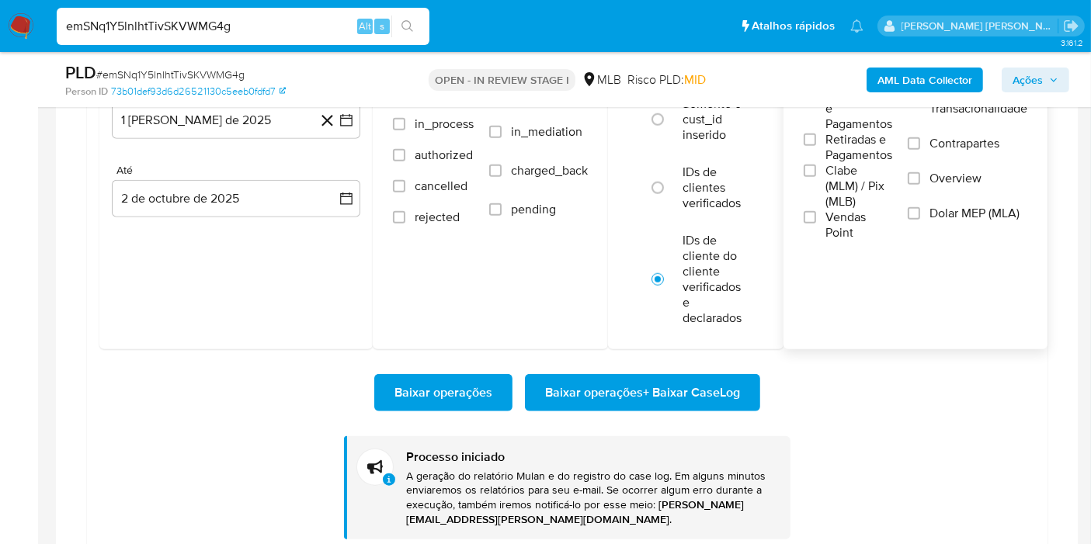
click at [311, 19] on input "emSNq1Y5lnlhtTivSKVWMG4g" at bounding box center [243, 26] width 373 height 20
paste input "ADoCm2Ia4zcnHlvvEsJLCwEf"
type input "ADoCm2Ia4zcnHlvvEsJLCwEf"
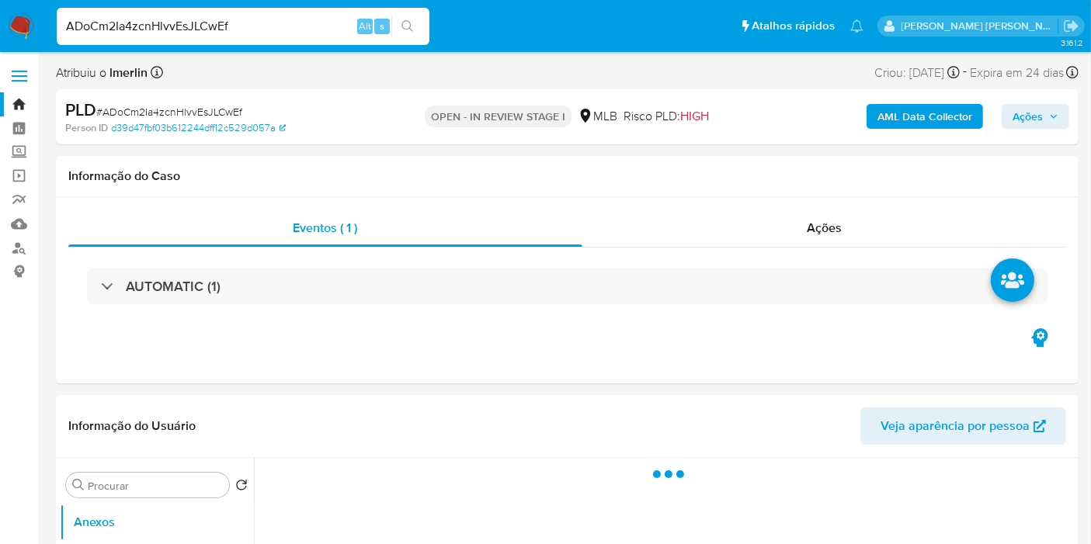
select select "10"
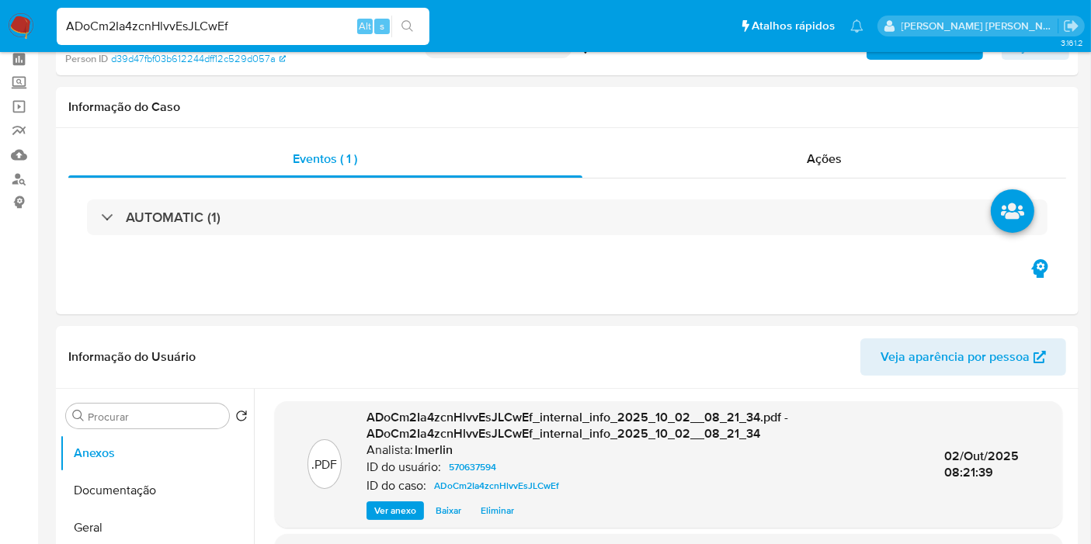
scroll to position [172, 0]
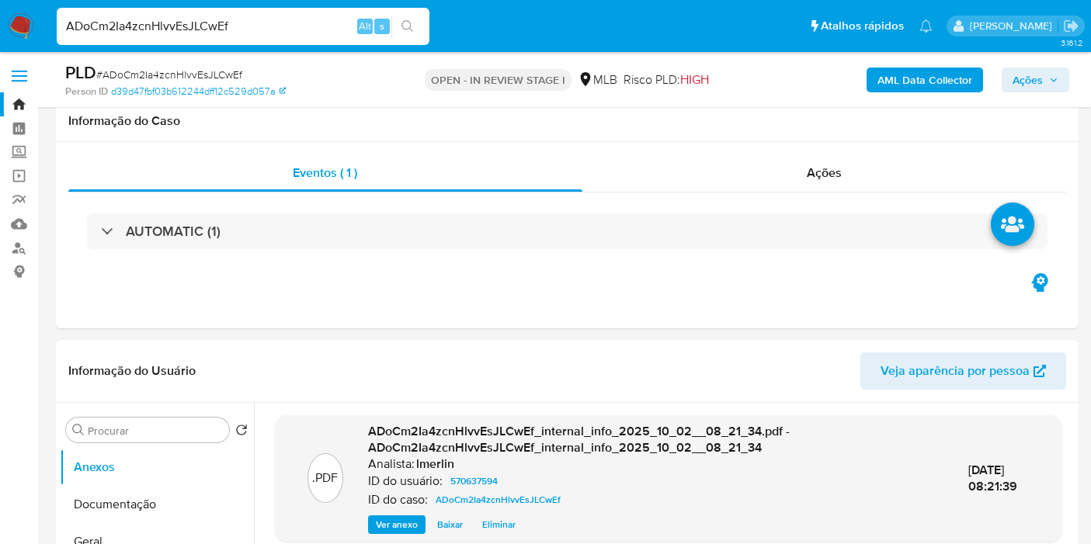
select select "10"
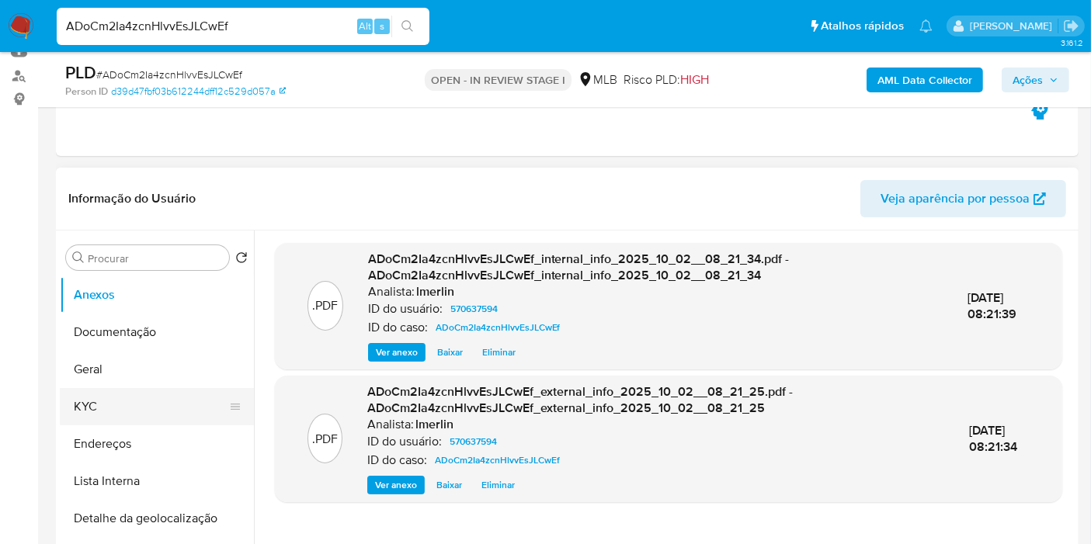
click at [140, 395] on button "KYC" at bounding box center [151, 406] width 182 height 37
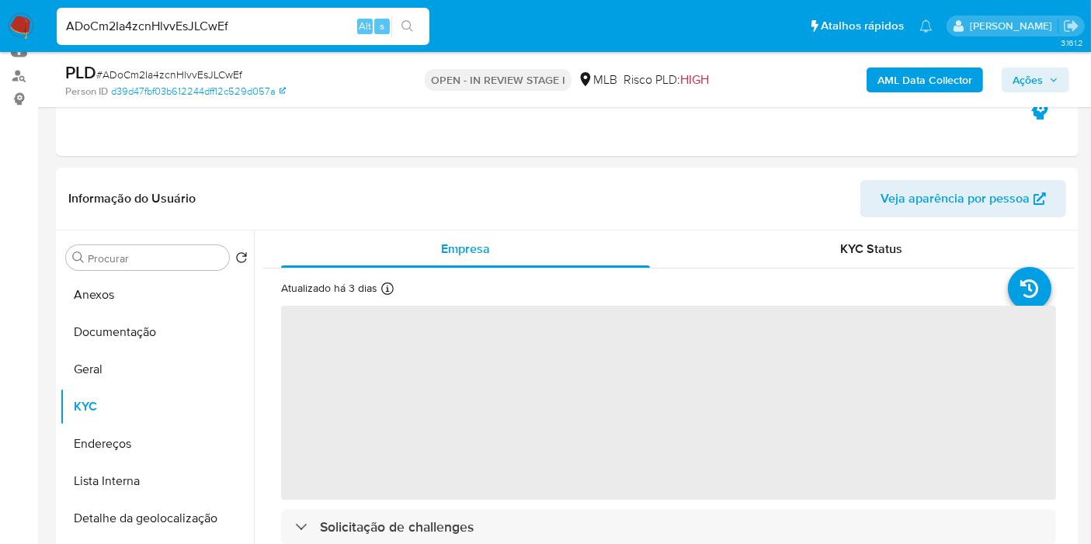
scroll to position [259, 0]
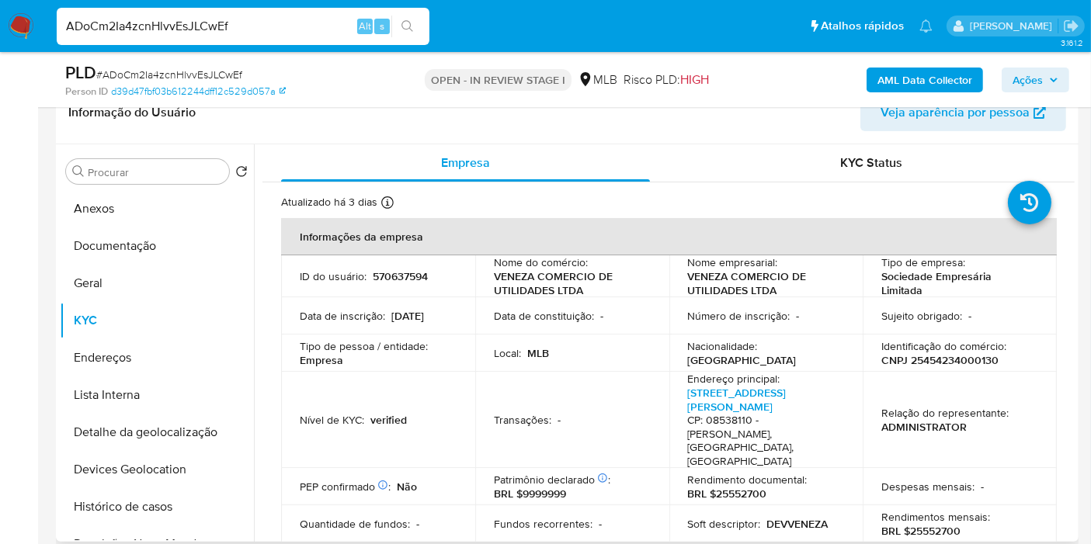
click at [956, 363] on p "CNPJ 25454234000130" at bounding box center [939, 360] width 117 height 14
copy p "25454234000130"
drag, startPoint x: 150, startPoint y: 509, endPoint x: 172, endPoint y: 488, distance: 30.2
click at [150, 508] on button "Histórico de casos" at bounding box center [151, 506] width 182 height 37
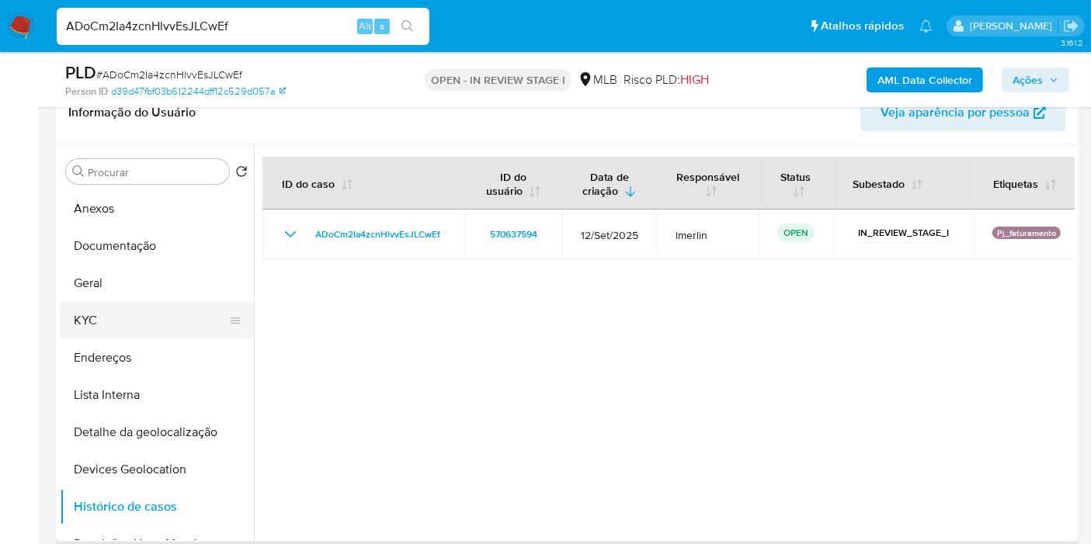
click at [134, 321] on button "KYC" at bounding box center [151, 320] width 182 height 37
